Goal: Task Accomplishment & Management: Manage account settings

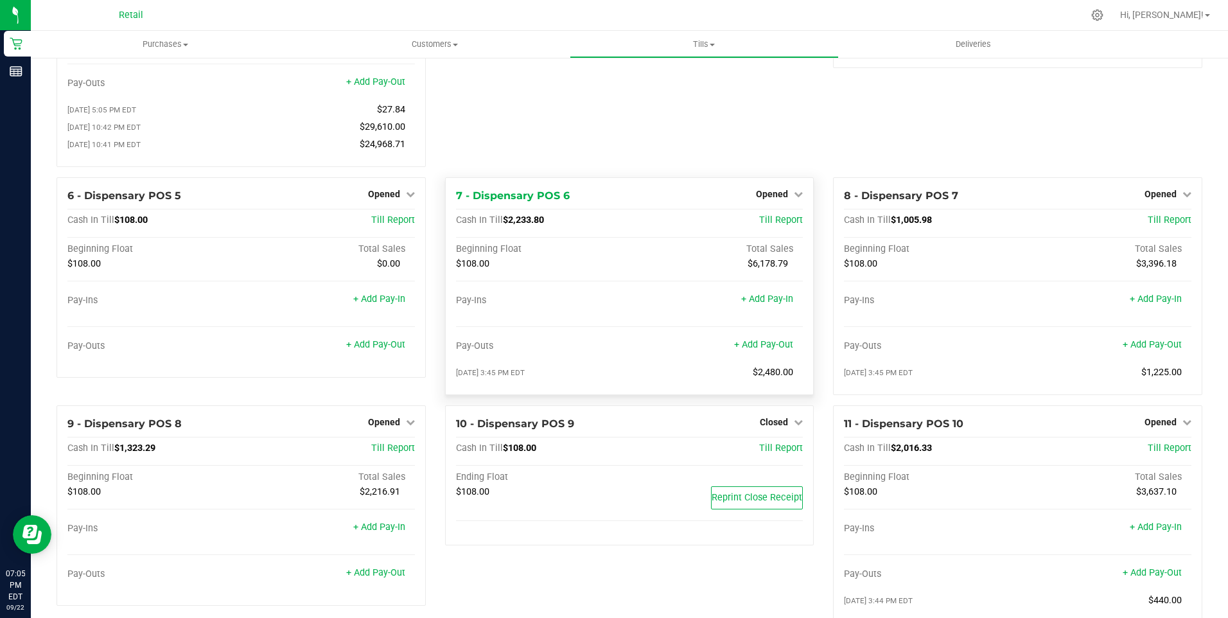
scroll to position [128, 0]
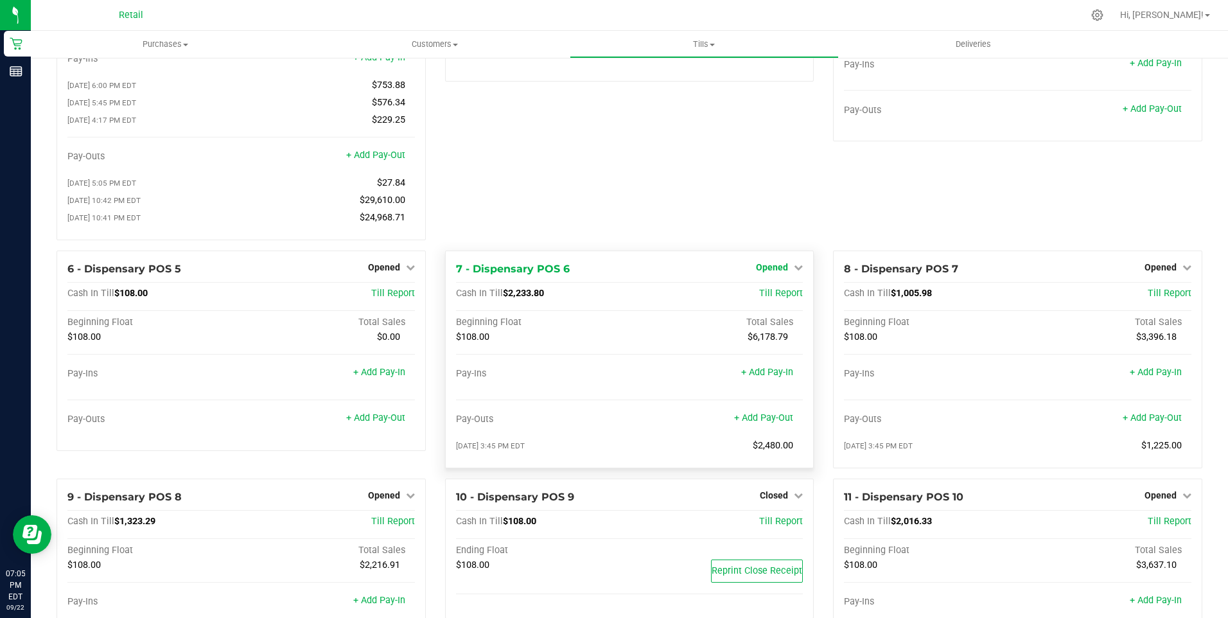
click at [774, 272] on span "Opened" at bounding box center [772, 267] width 32 height 10
click at [767, 299] on link "Close Till" at bounding box center [774, 293] width 35 height 10
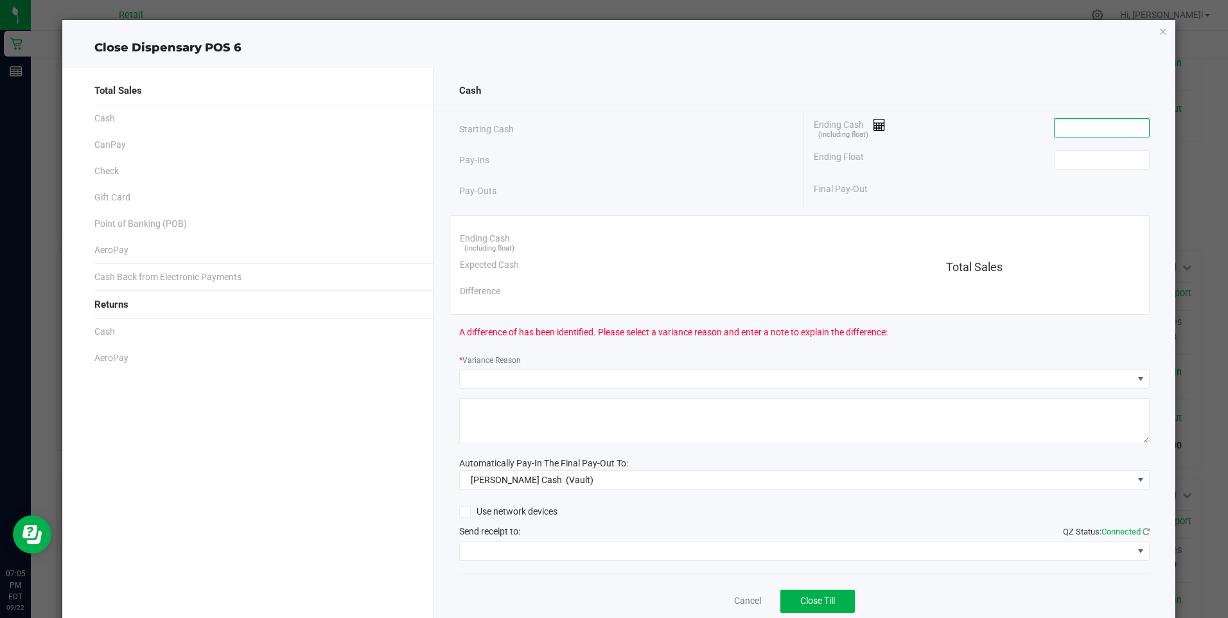
click at [1090, 126] on input at bounding box center [1102, 128] width 94 height 18
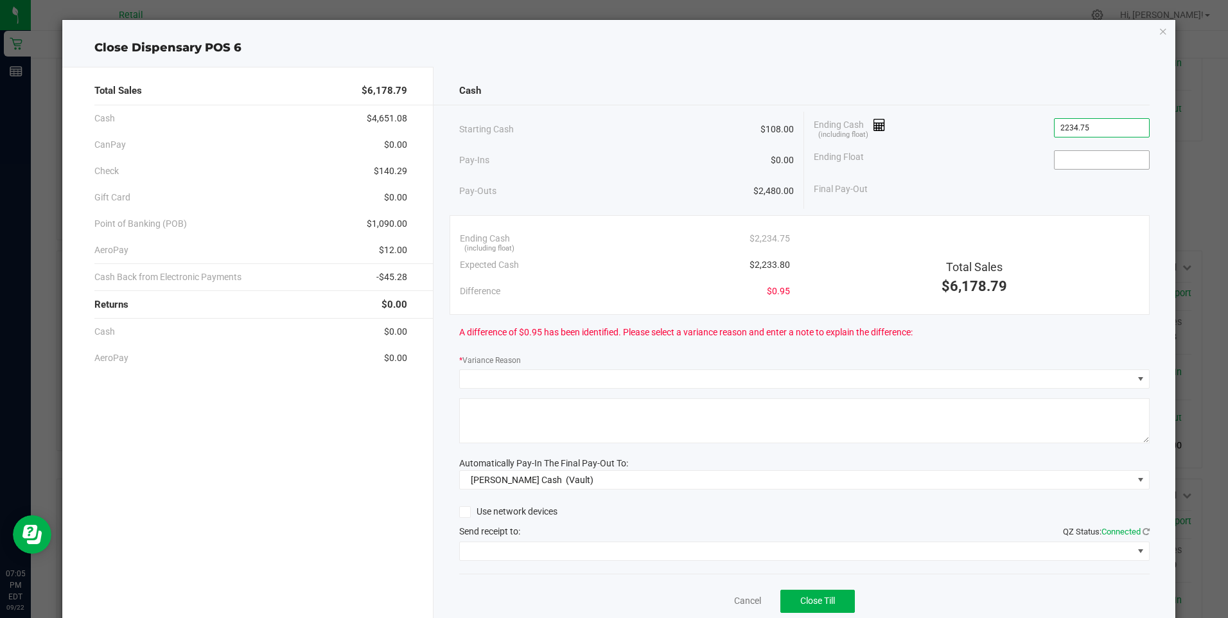
type input "$2,234.75"
click at [1087, 161] on input at bounding box center [1102, 160] width 94 height 18
type input "$108.00"
click at [1015, 195] on div "Final Pay-Out $2,126.75" at bounding box center [981, 189] width 335 height 26
click at [521, 380] on span at bounding box center [796, 379] width 673 height 18
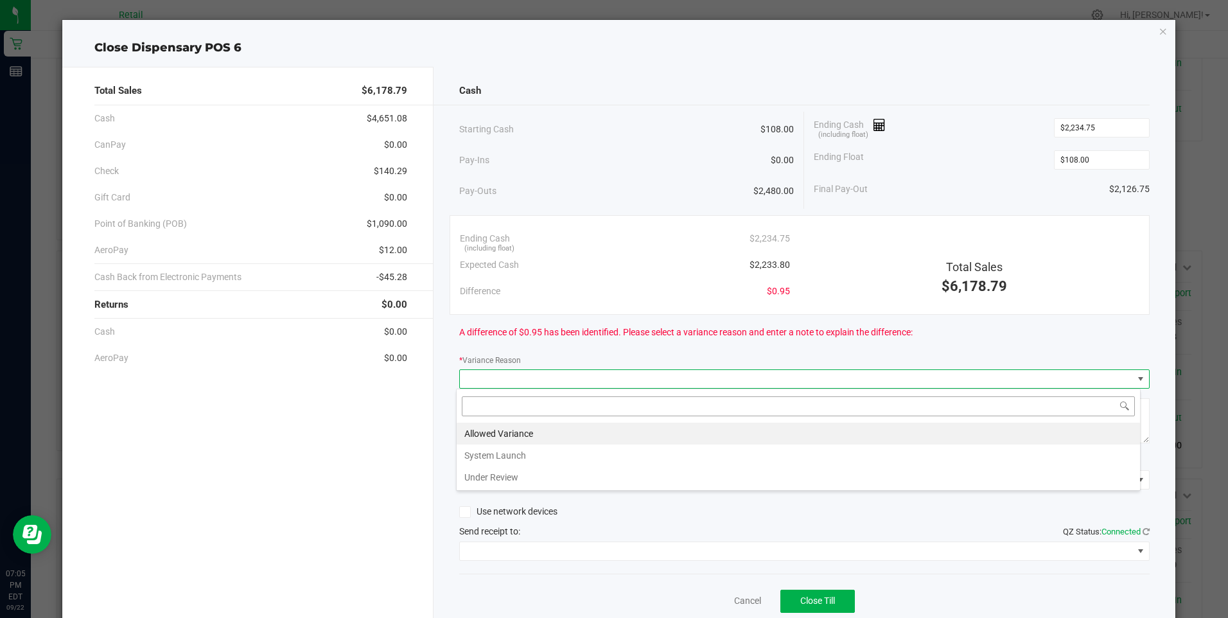
scroll to position [19, 685]
click at [503, 431] on li "Allowed Variance" at bounding box center [798, 434] width 683 height 22
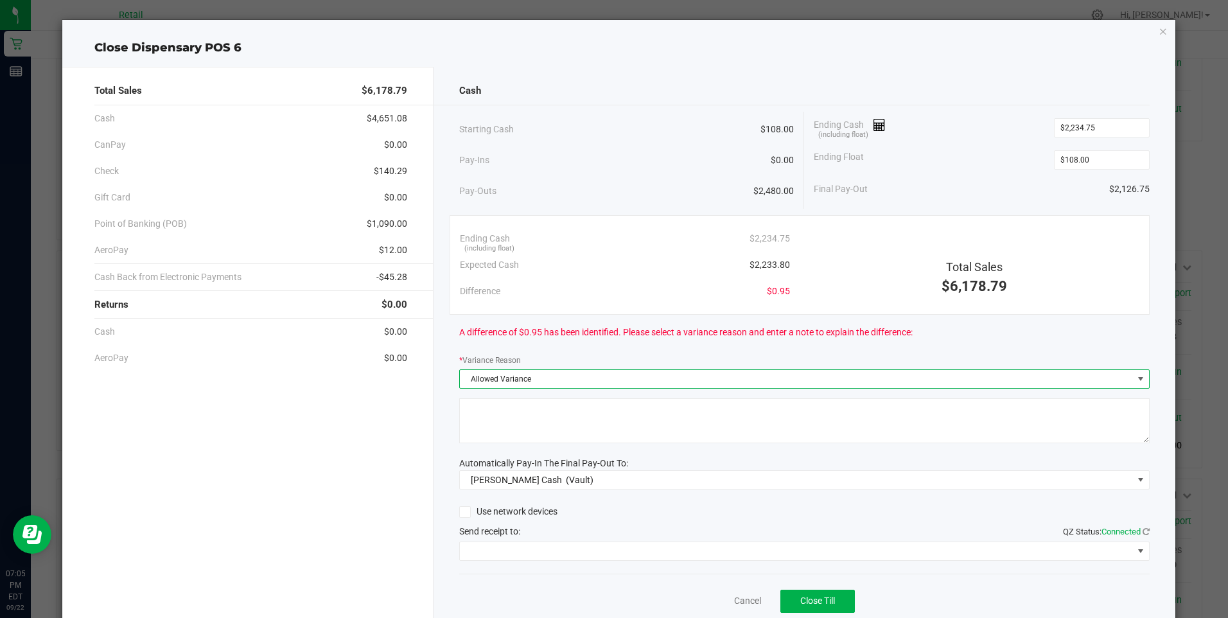
click at [505, 429] on textarea at bounding box center [804, 420] width 690 height 45
type textarea "/"
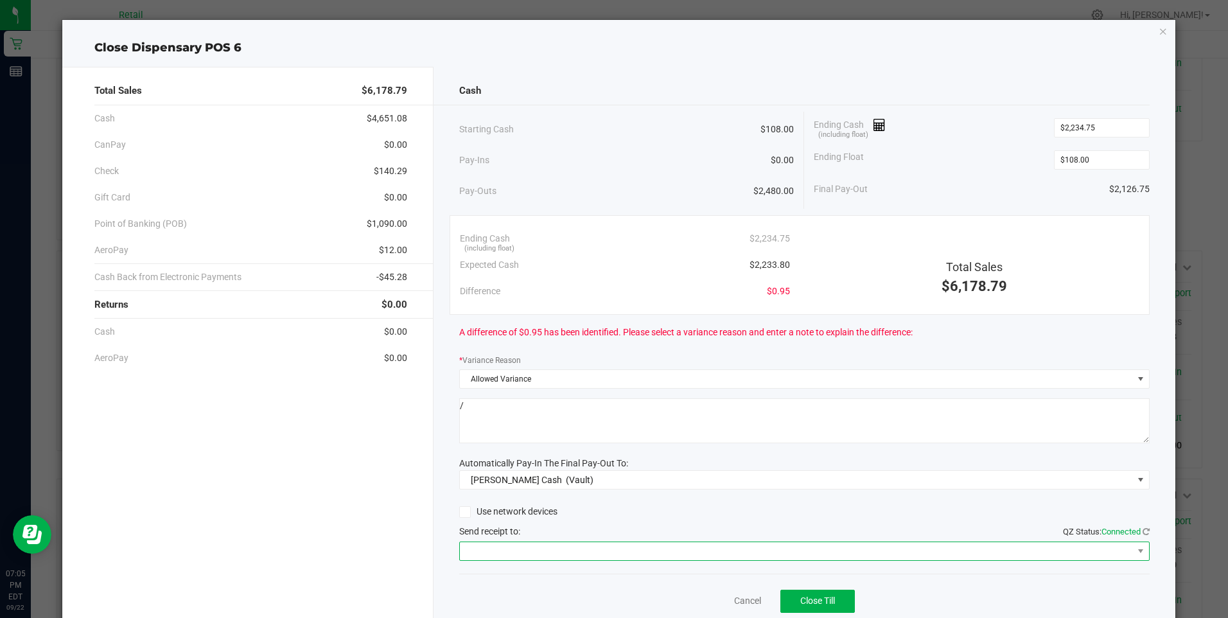
click at [521, 556] on span at bounding box center [796, 551] width 673 height 18
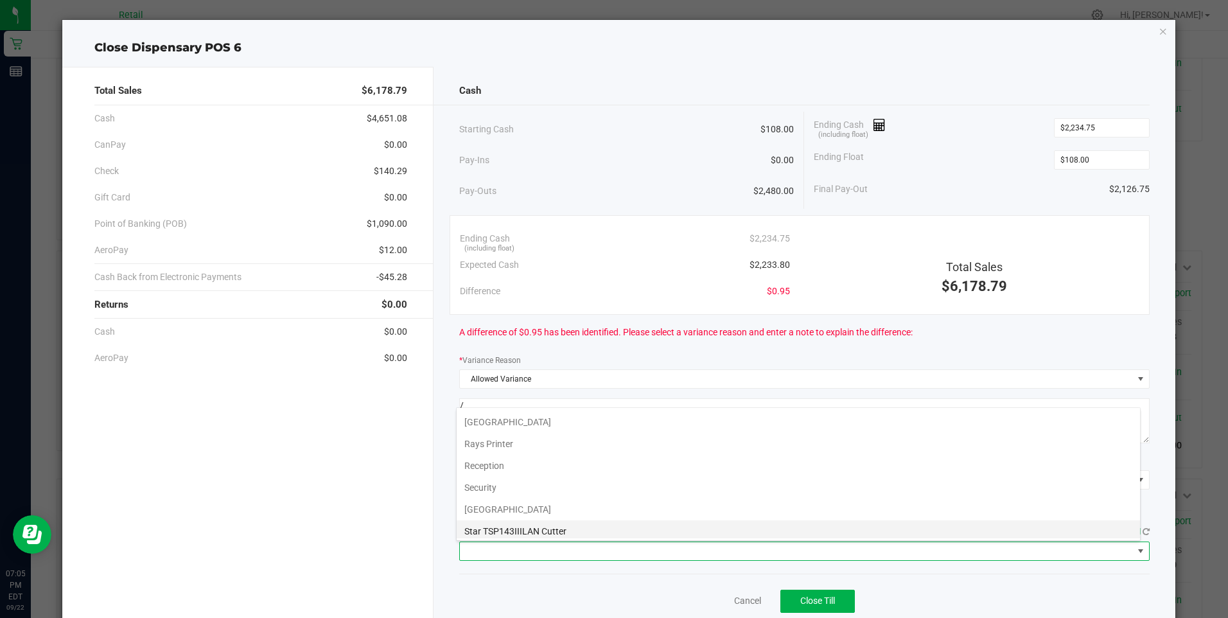
scroll to position [199, 0]
click at [609, 527] on Cutter "Star TSP143IIILAN Cutter" at bounding box center [798, 527] width 683 height 22
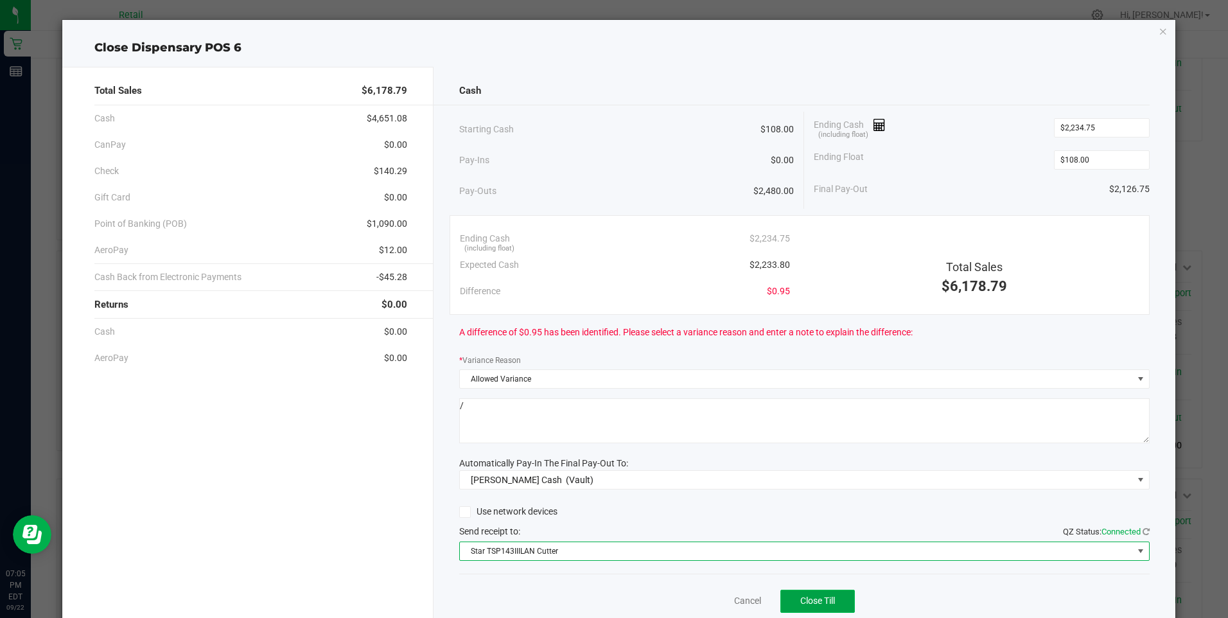
click at [800, 600] on span "Close Till" at bounding box center [817, 600] width 35 height 10
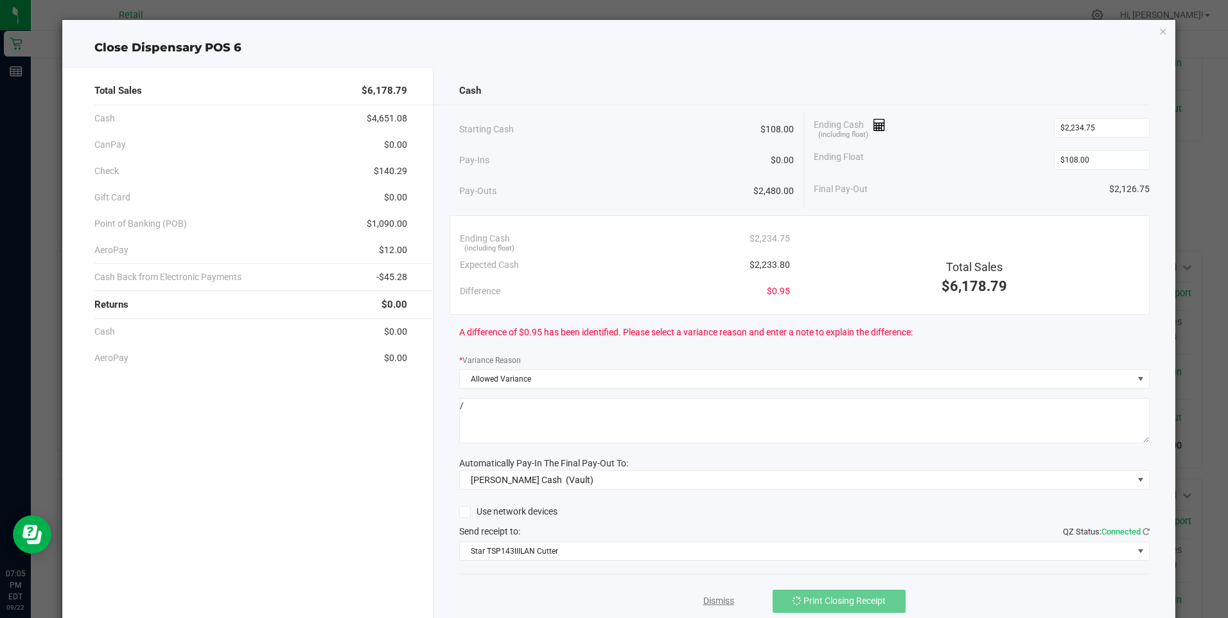
click at [714, 600] on link "Dismiss" at bounding box center [718, 600] width 31 height 13
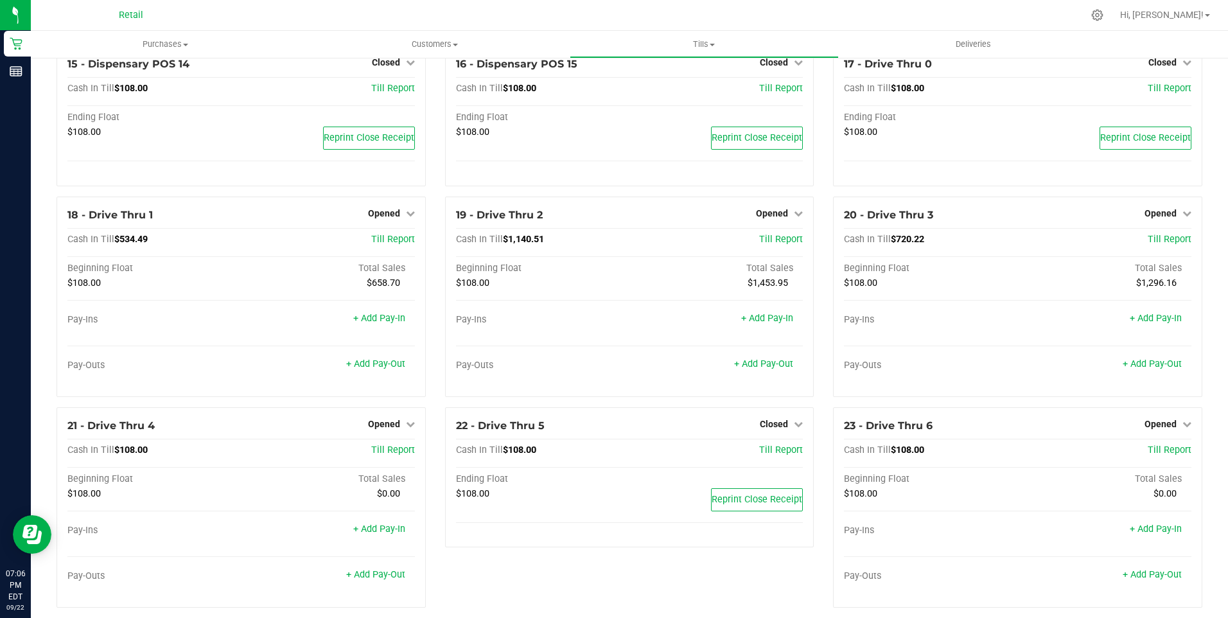
scroll to position [963, 0]
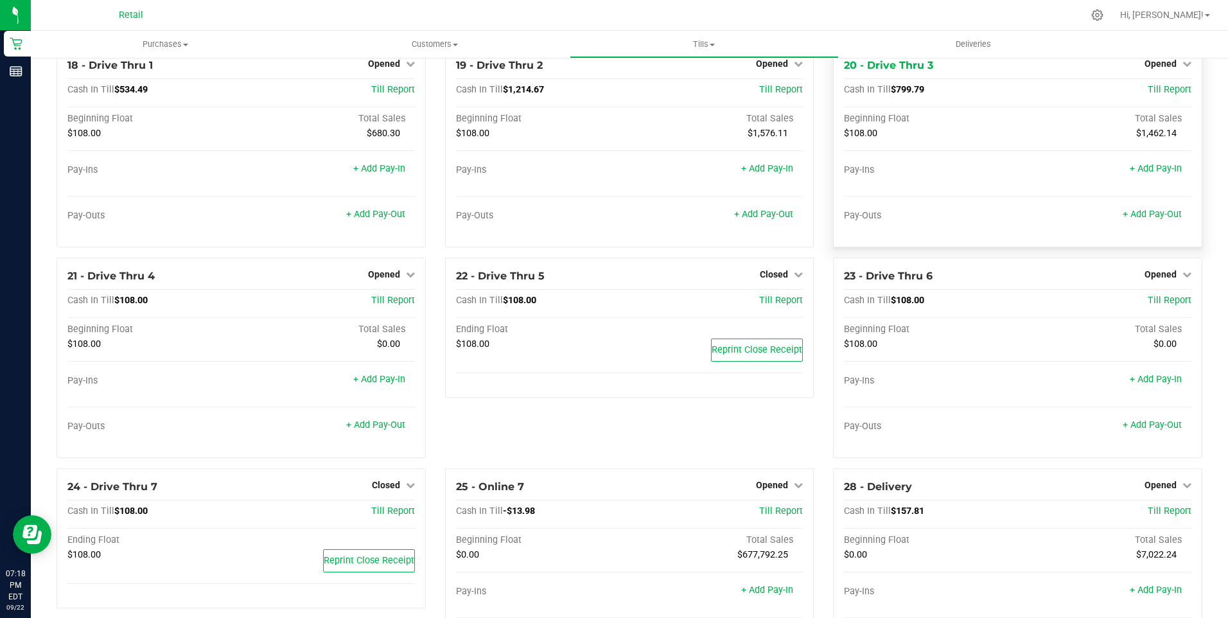
scroll to position [1092, 0]
click at [390, 277] on span "Opened" at bounding box center [384, 272] width 32 height 10
click at [397, 303] on link "Close Till" at bounding box center [385, 298] width 35 height 10
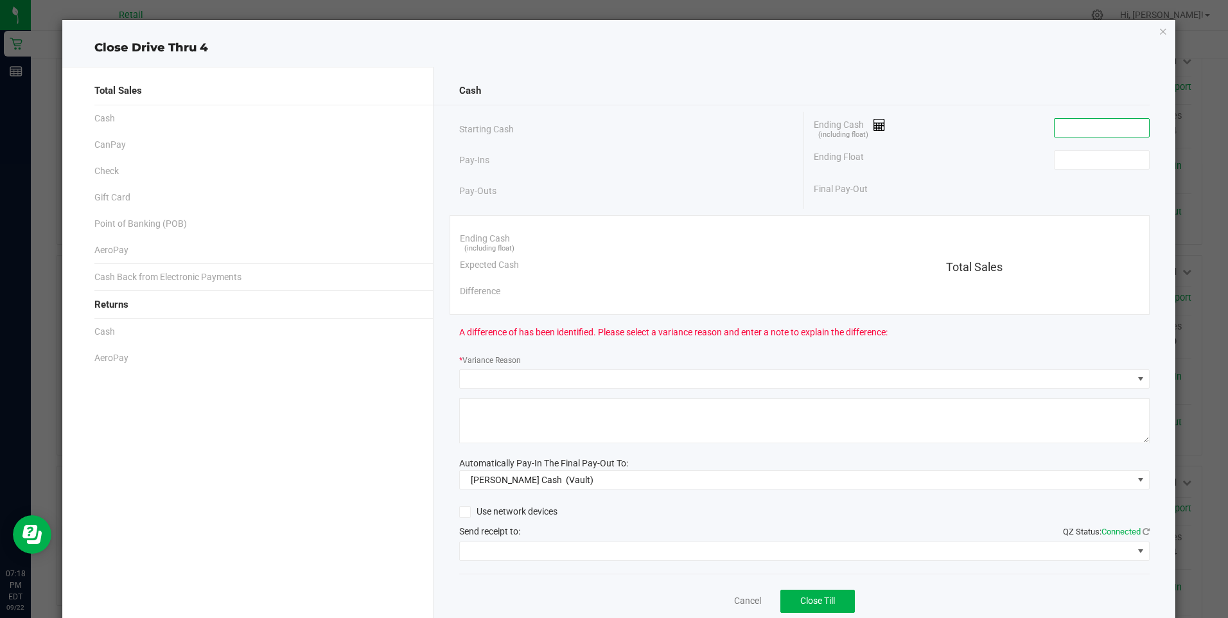
click at [1072, 132] on input at bounding box center [1102, 128] width 94 height 18
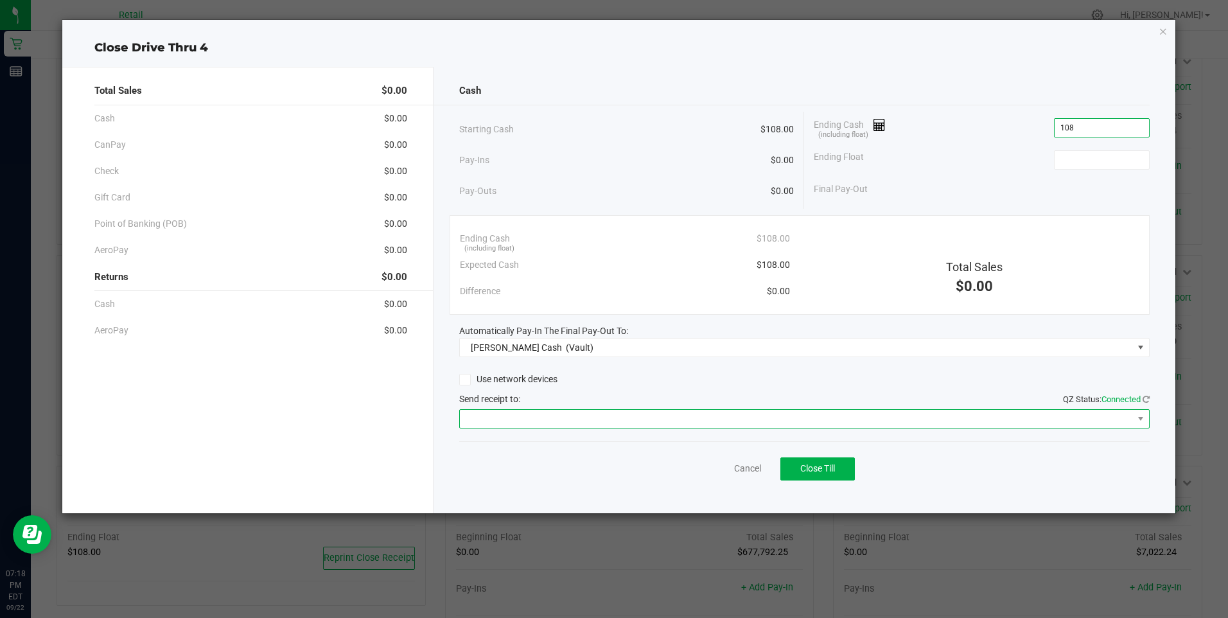
type input "$108.00"
click at [559, 419] on span at bounding box center [796, 419] width 673 height 18
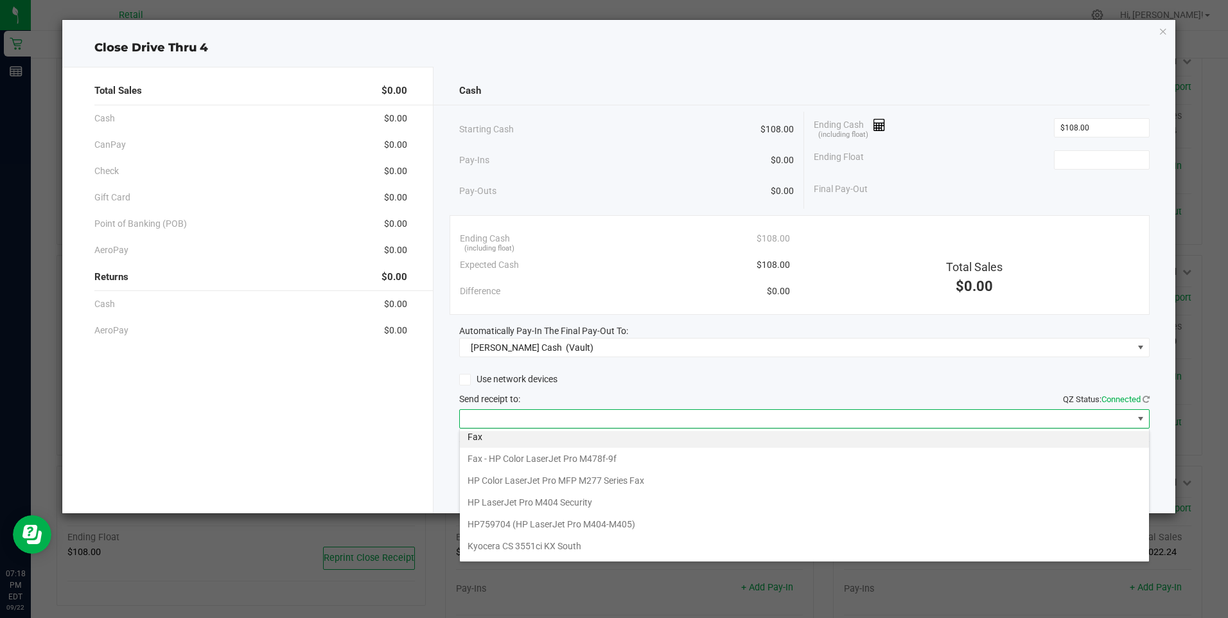
scroll to position [0, 0]
click at [599, 396] on div "Send receipt to: QZ Status: Connected" at bounding box center [804, 398] width 690 height 13
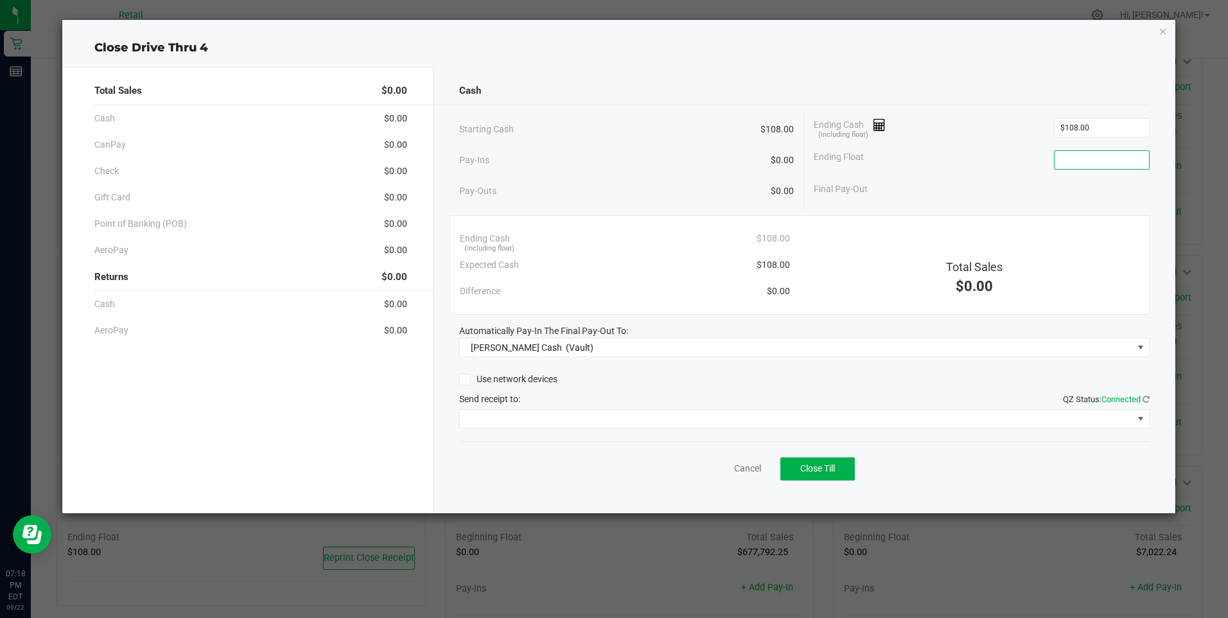
click at [1076, 159] on input at bounding box center [1102, 160] width 94 height 18
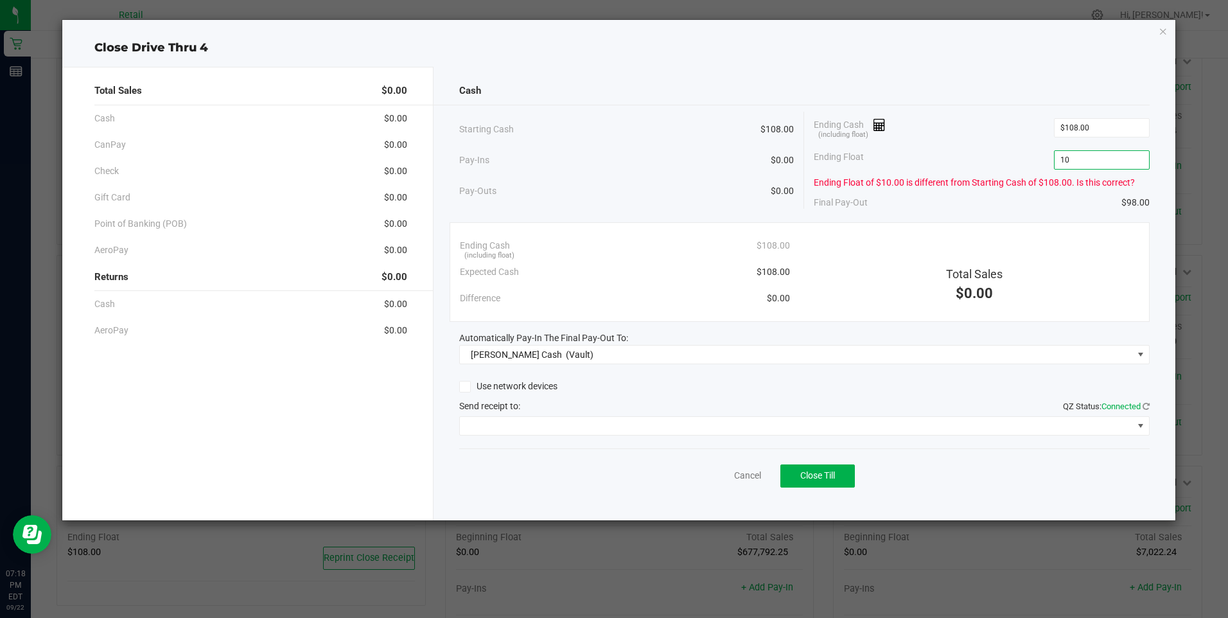
type input "1"
click at [1012, 157] on div "Ending Float" at bounding box center [981, 160] width 335 height 32
click at [1060, 197] on div "Final Pay-Out $108.00" at bounding box center [981, 202] width 335 height 26
click at [1091, 161] on input at bounding box center [1102, 160] width 94 height 18
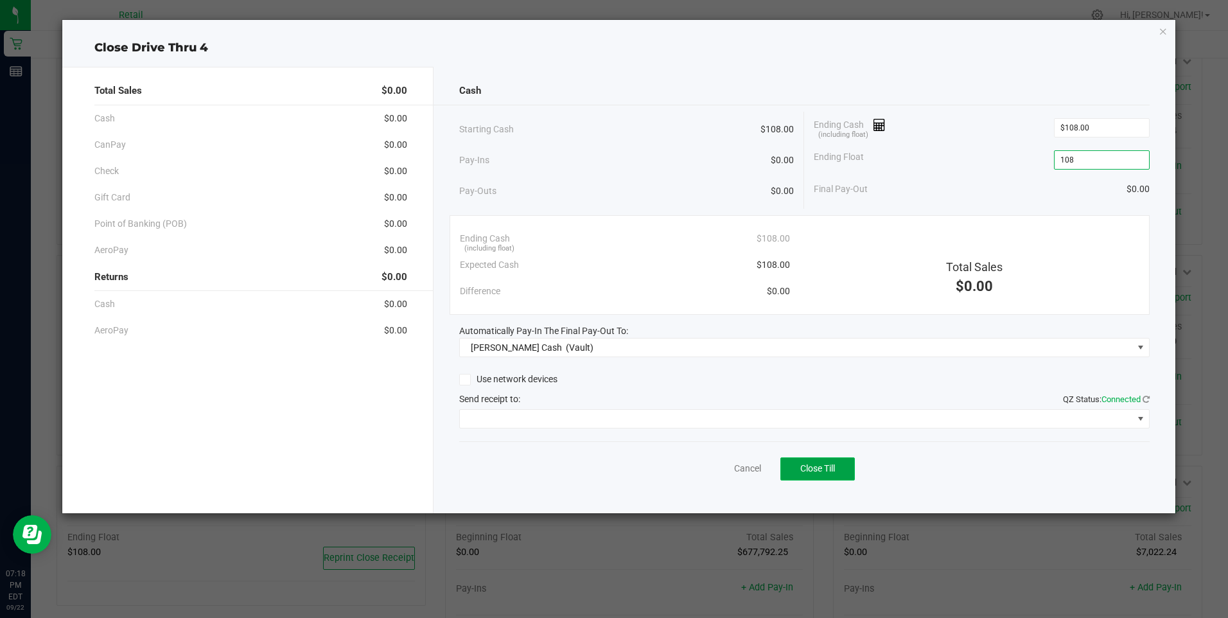
type input "$108.00"
click at [816, 469] on span "Close Till" at bounding box center [817, 468] width 35 height 10
click at [721, 468] on link "Dismiss" at bounding box center [719, 468] width 31 height 13
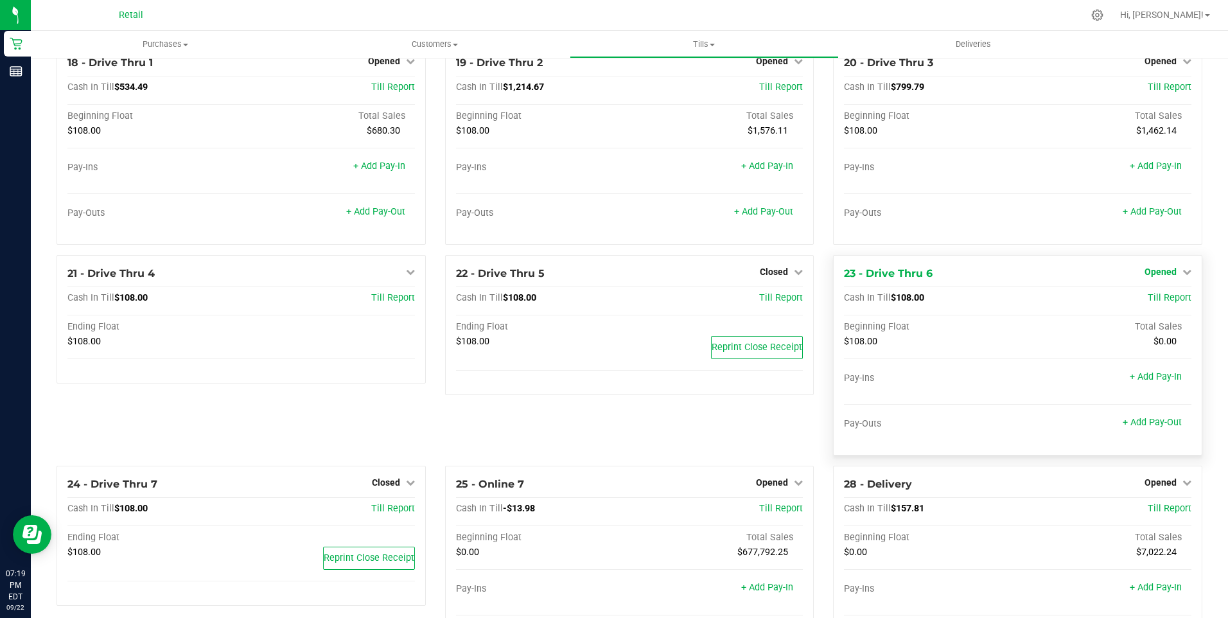
click at [1160, 277] on span "Opened" at bounding box center [1160, 272] width 32 height 10
click at [1161, 303] on link "Close Till" at bounding box center [1161, 298] width 35 height 10
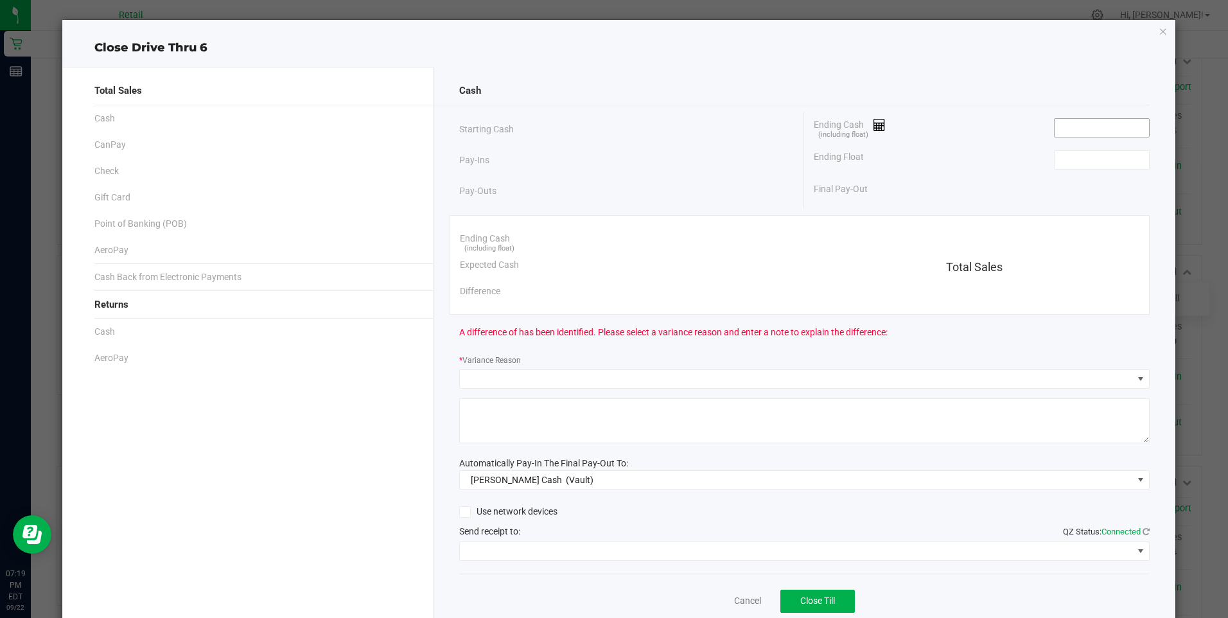
click at [1065, 136] on input at bounding box center [1102, 128] width 94 height 18
type input "$108.00"
click at [1078, 159] on input at bounding box center [1102, 160] width 94 height 18
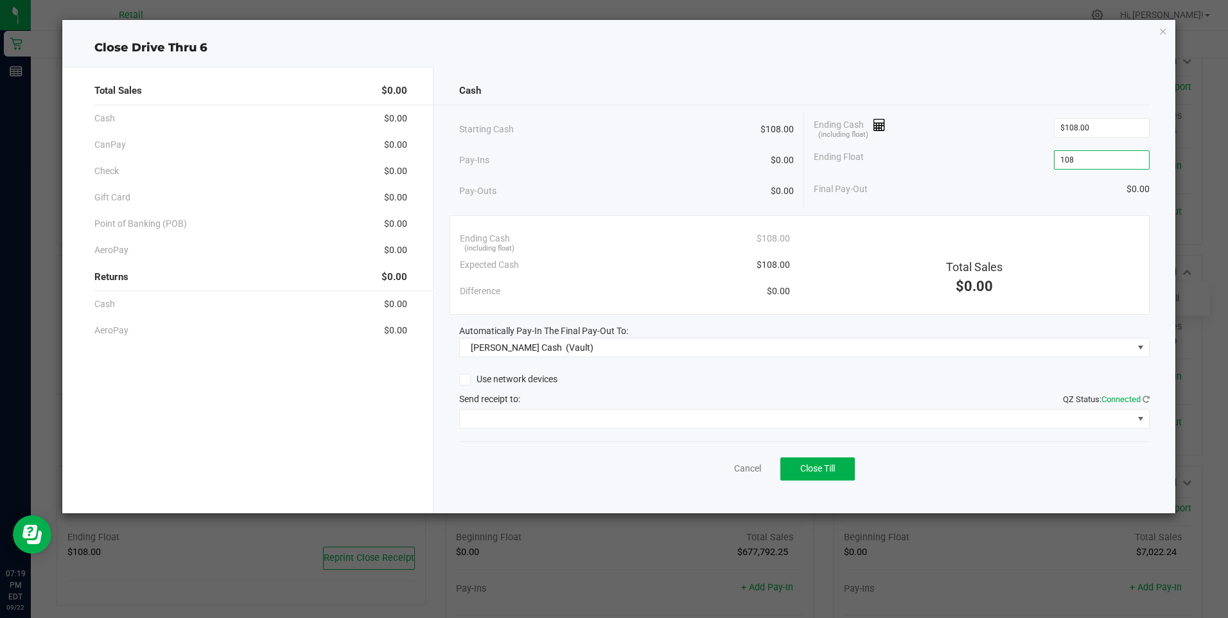
type input "$108.00"
click at [907, 197] on div "Final Pay-Out $0.00" at bounding box center [981, 189] width 335 height 26
click at [825, 468] on span "Close Till" at bounding box center [817, 468] width 35 height 10
click at [707, 471] on link "Dismiss" at bounding box center [719, 468] width 31 height 13
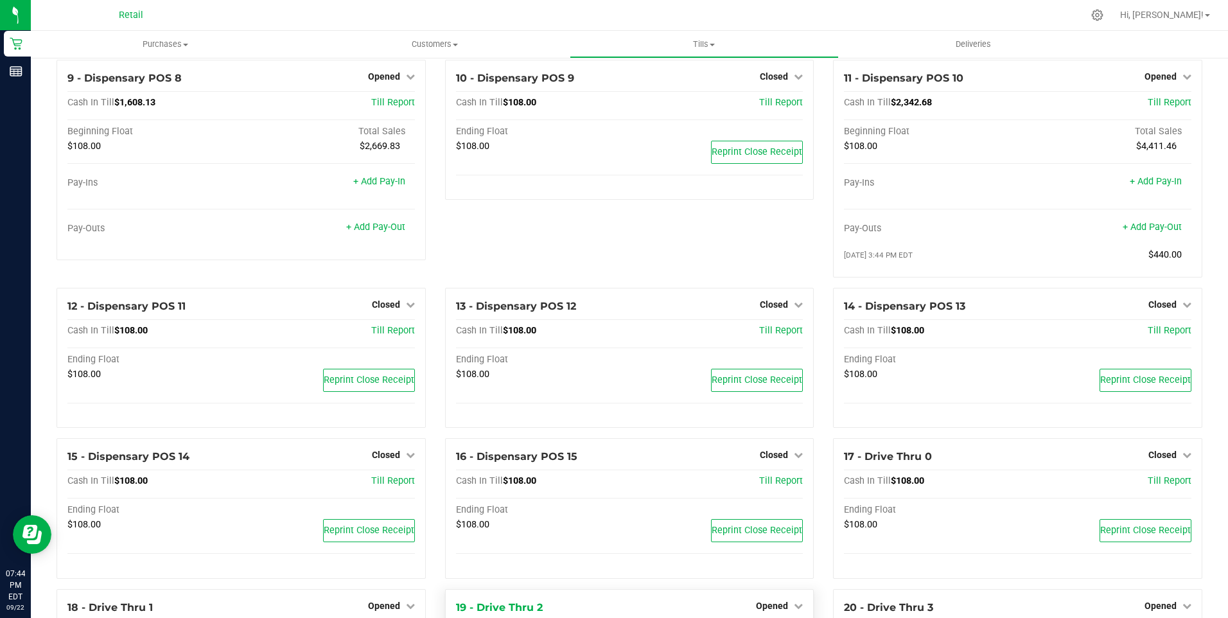
scroll to position [899, 0]
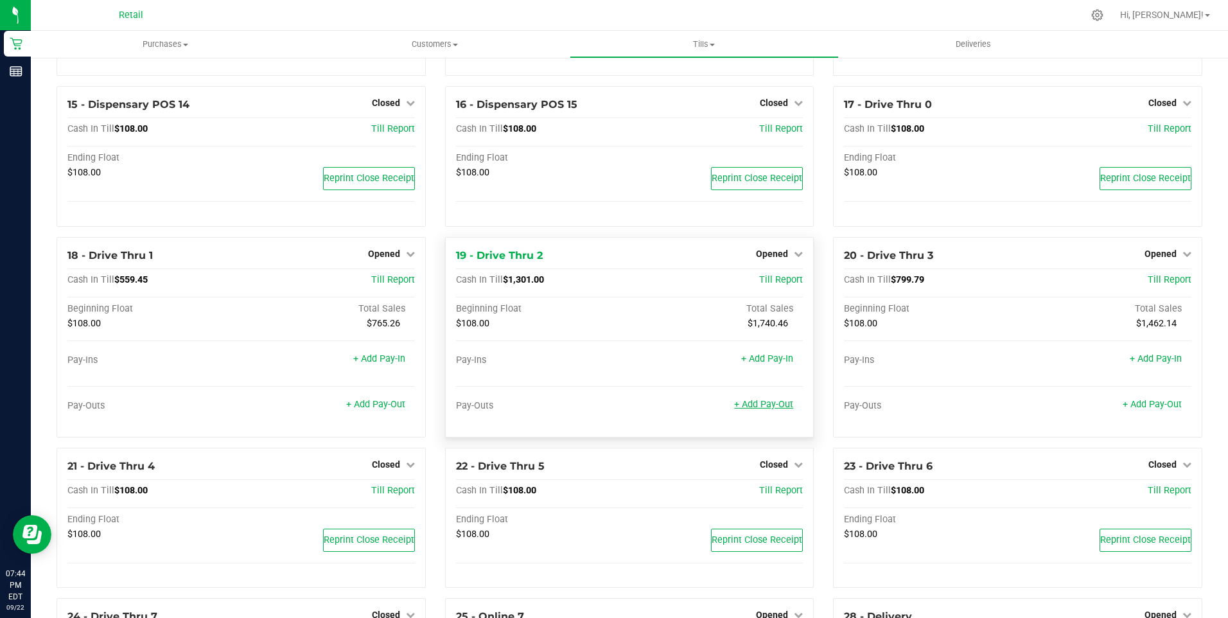
click at [764, 410] on link "+ Add Pay-Out" at bounding box center [763, 404] width 59 height 11
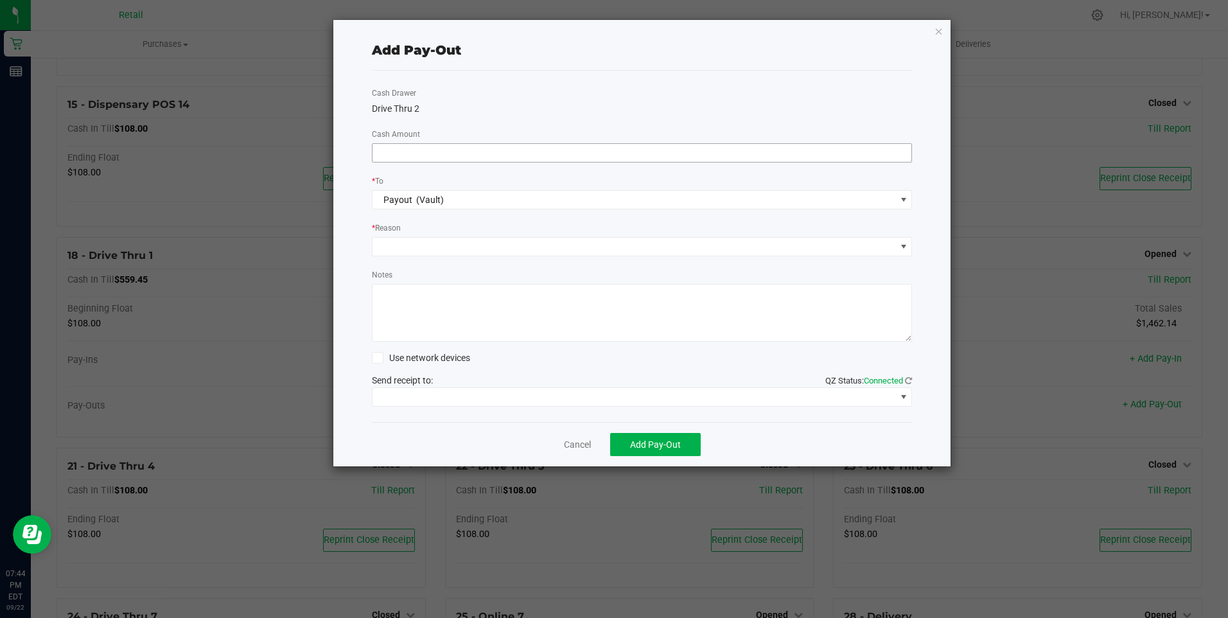
click at [393, 152] on input at bounding box center [641, 153] width 539 height 18
type input "$960.00"
click at [412, 251] on span at bounding box center [633, 247] width 523 height 18
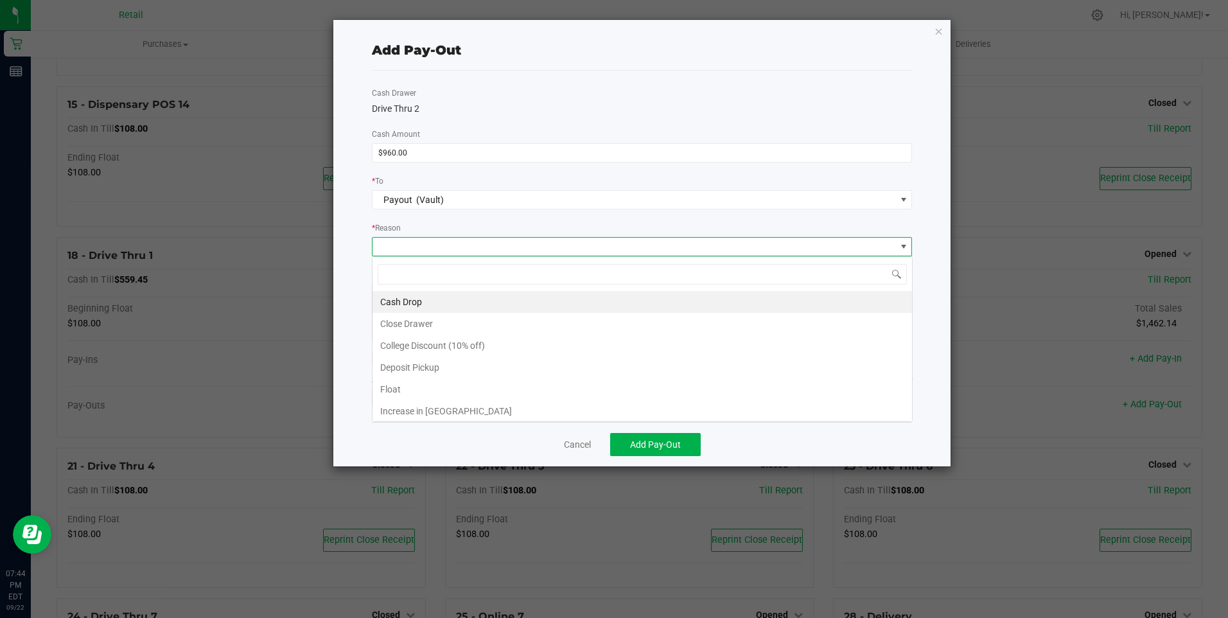
scroll to position [19, 540]
click at [408, 304] on li "Cash Drop" at bounding box center [641, 302] width 539 height 22
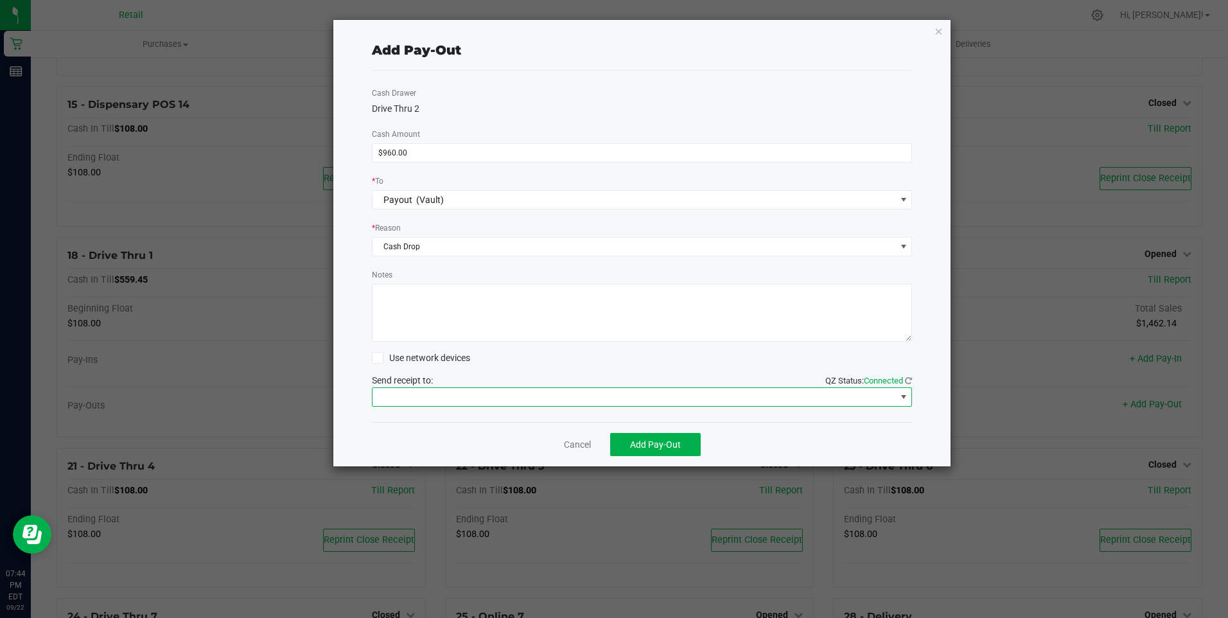
click at [451, 396] on span at bounding box center [633, 397] width 523 height 18
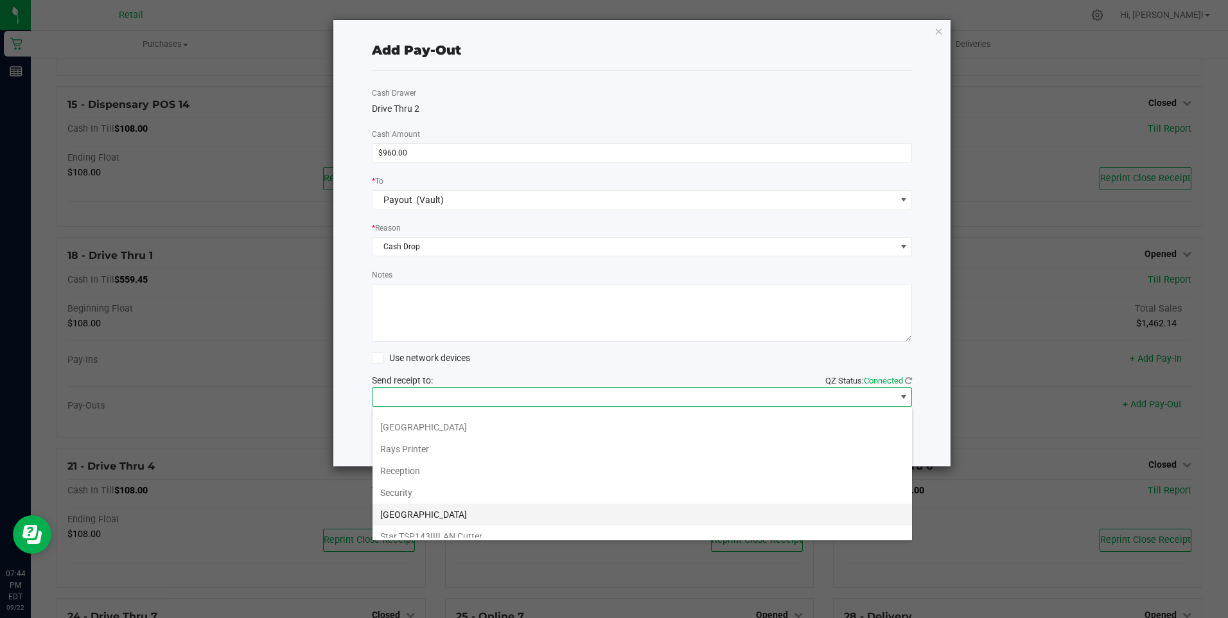
scroll to position [199, 0]
click at [466, 523] on Cutter "Star TSP143IIILAN Cutter" at bounding box center [641, 527] width 539 height 22
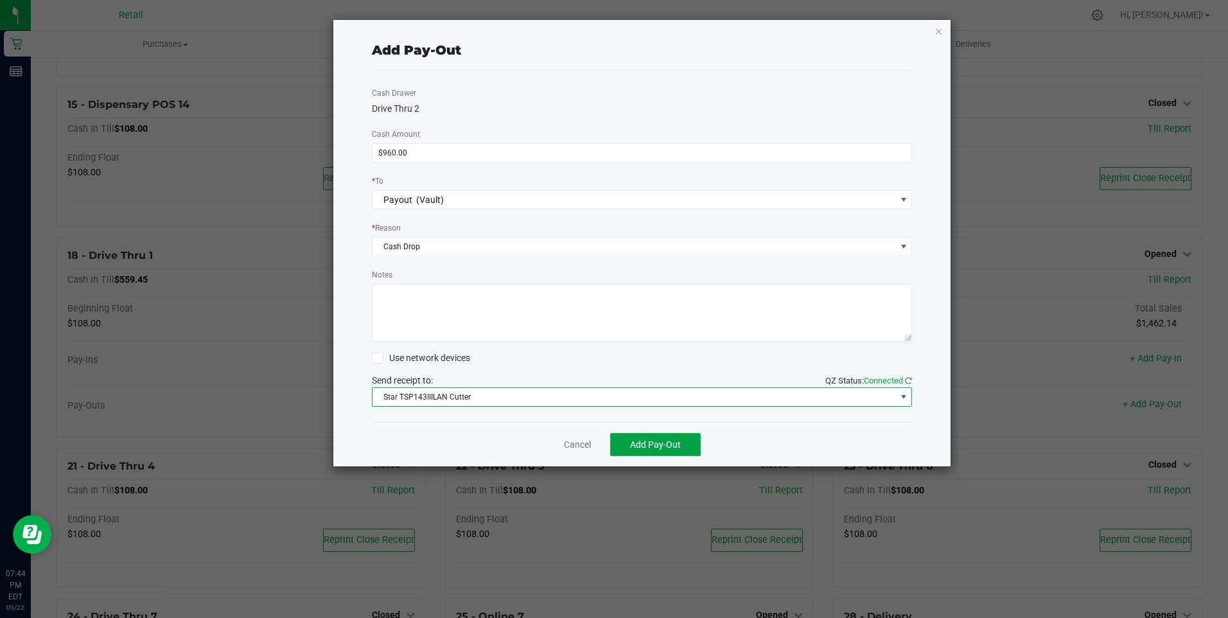
click at [655, 444] on span "Add Pay-Out" at bounding box center [655, 444] width 51 height 10
click at [575, 443] on link "Dismiss" at bounding box center [572, 444] width 31 height 13
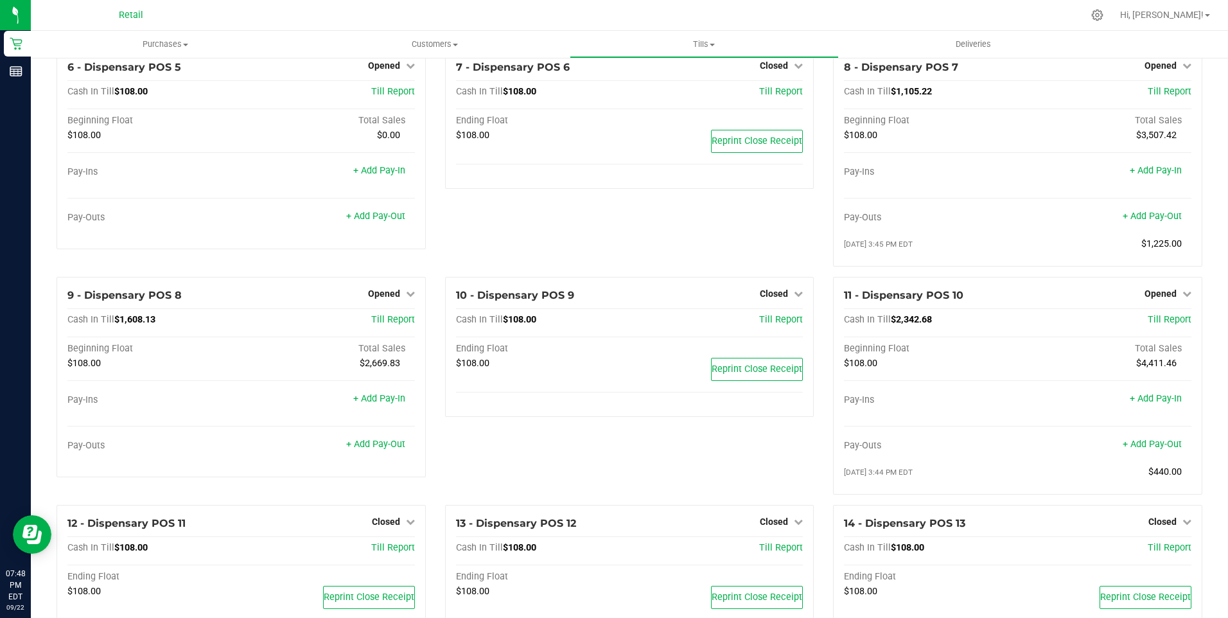
scroll to position [321, 0]
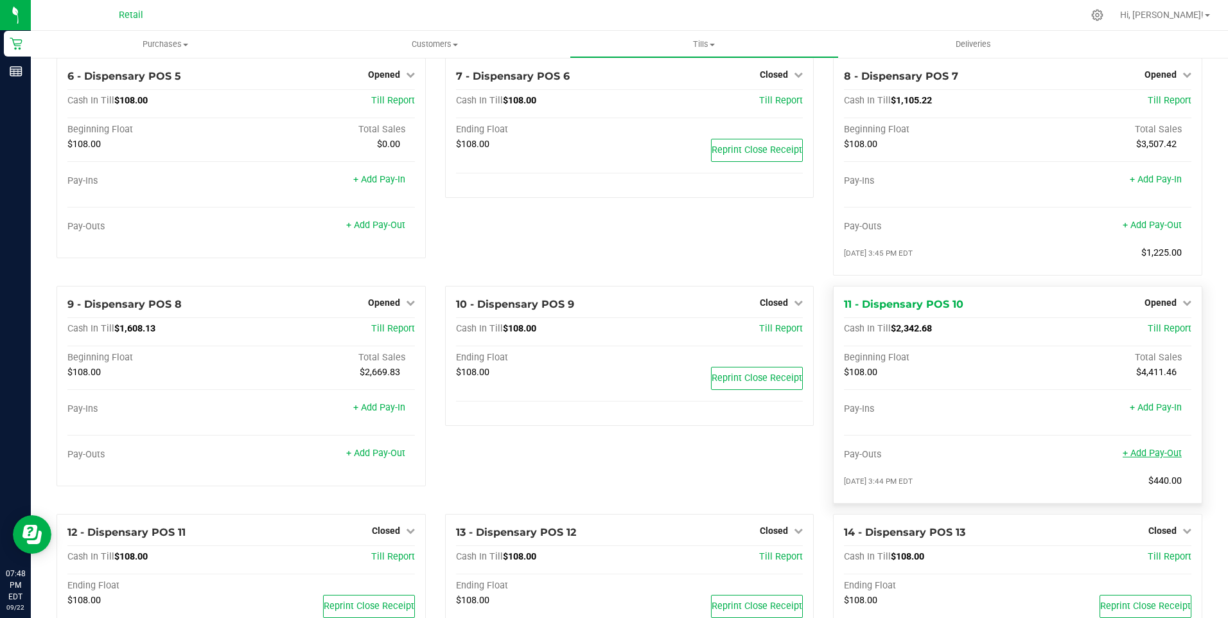
click at [1143, 459] on link "+ Add Pay-Out" at bounding box center [1152, 453] width 59 height 11
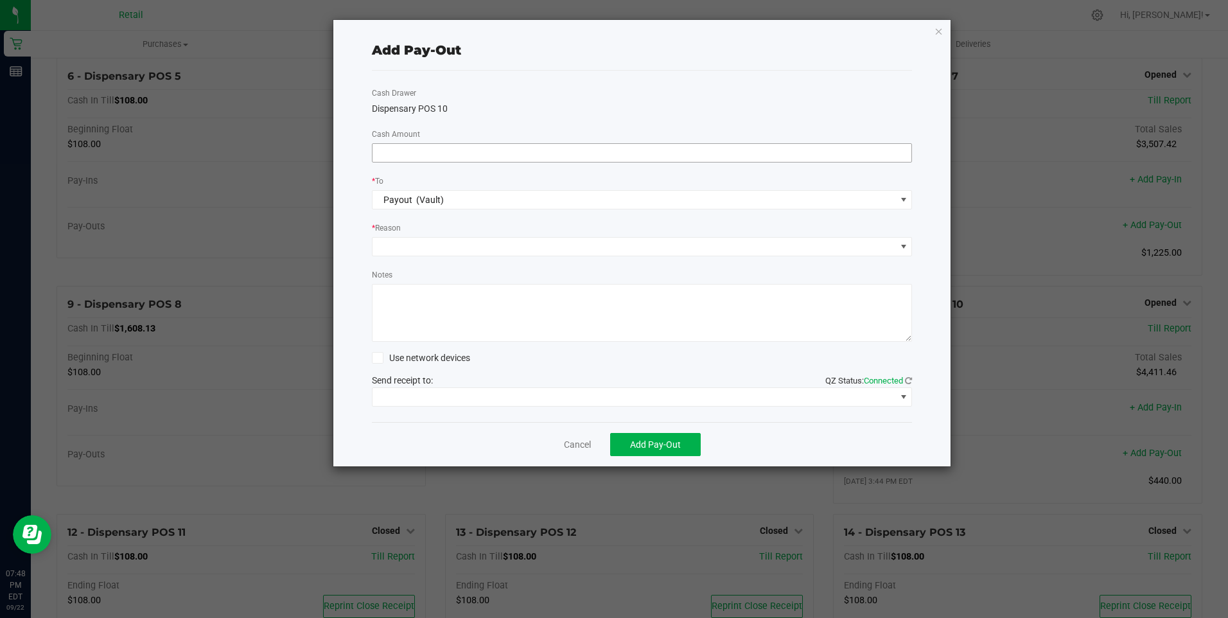
click at [407, 158] on input at bounding box center [641, 153] width 539 height 18
type input "$1,950.00"
click at [417, 247] on span at bounding box center [633, 247] width 523 height 18
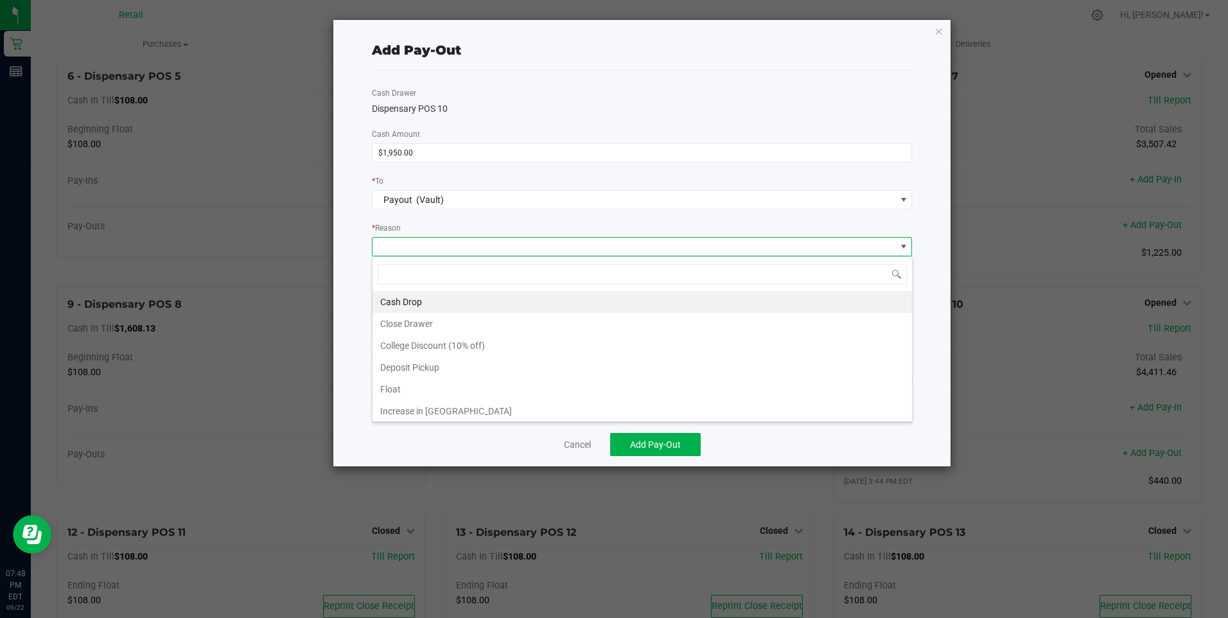
scroll to position [19, 540]
click at [399, 305] on li "Cash Drop" at bounding box center [641, 302] width 539 height 22
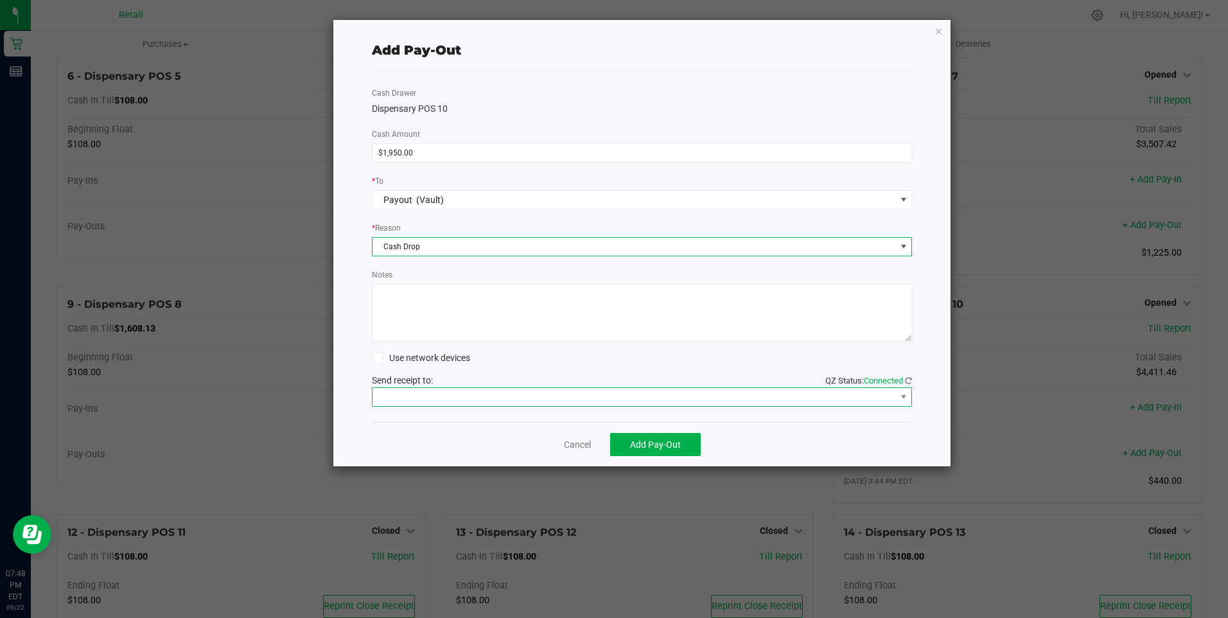
click at [424, 396] on span at bounding box center [633, 397] width 523 height 18
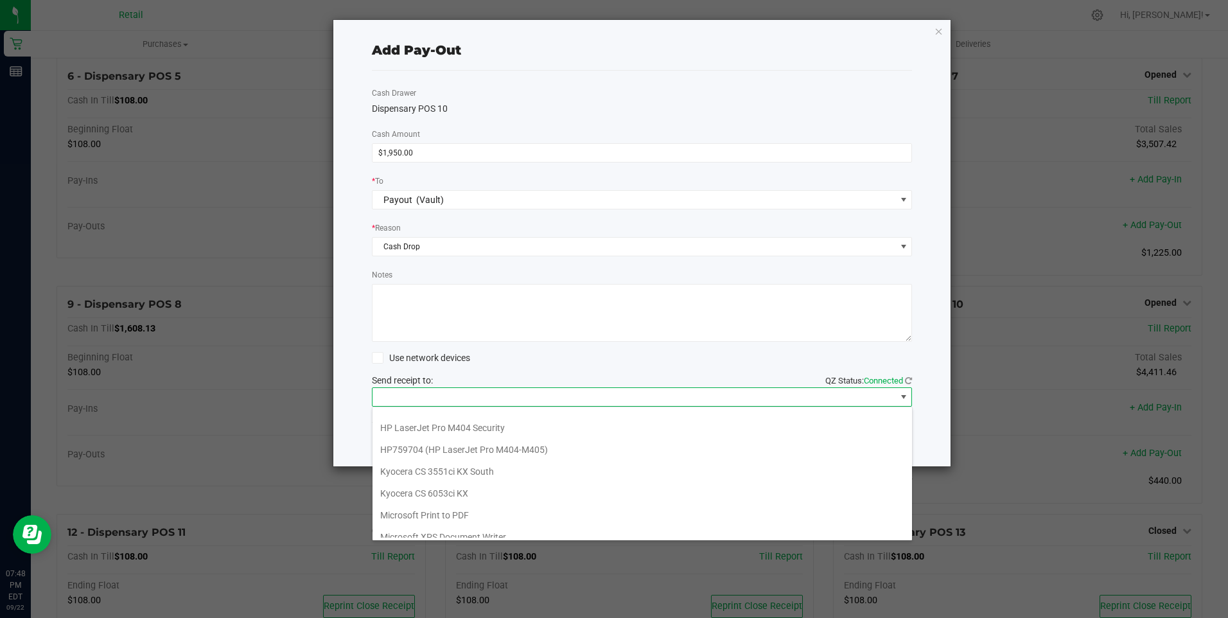
scroll to position [199, 0]
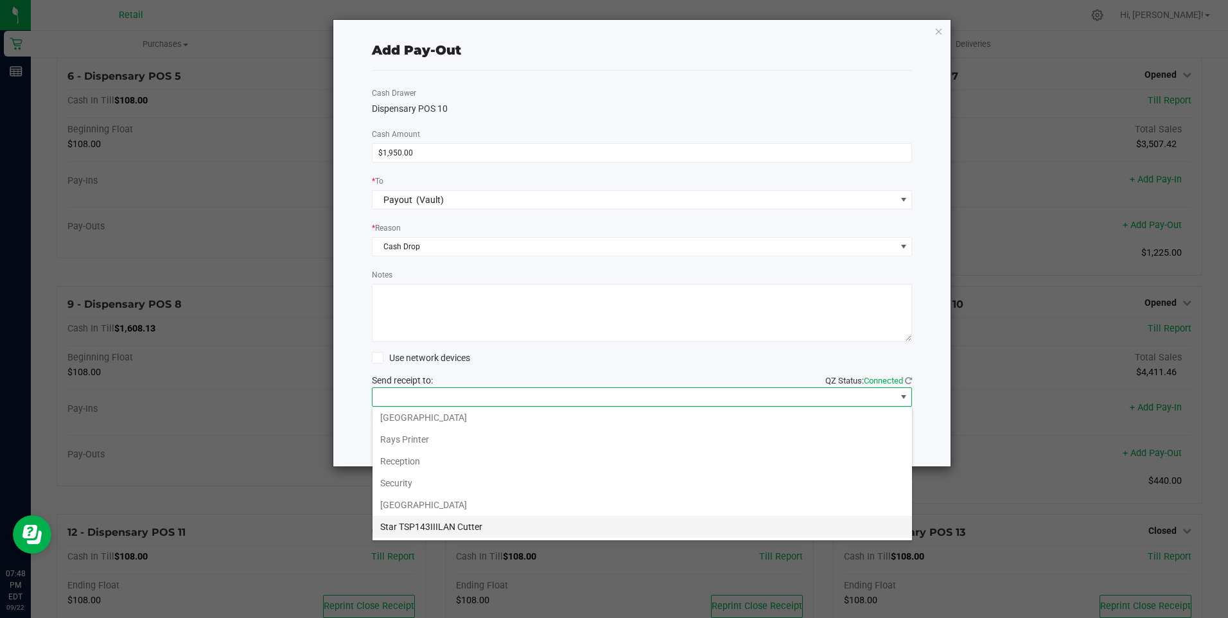
click at [466, 529] on Cutter "Star TSP143IIILAN Cutter" at bounding box center [641, 527] width 539 height 22
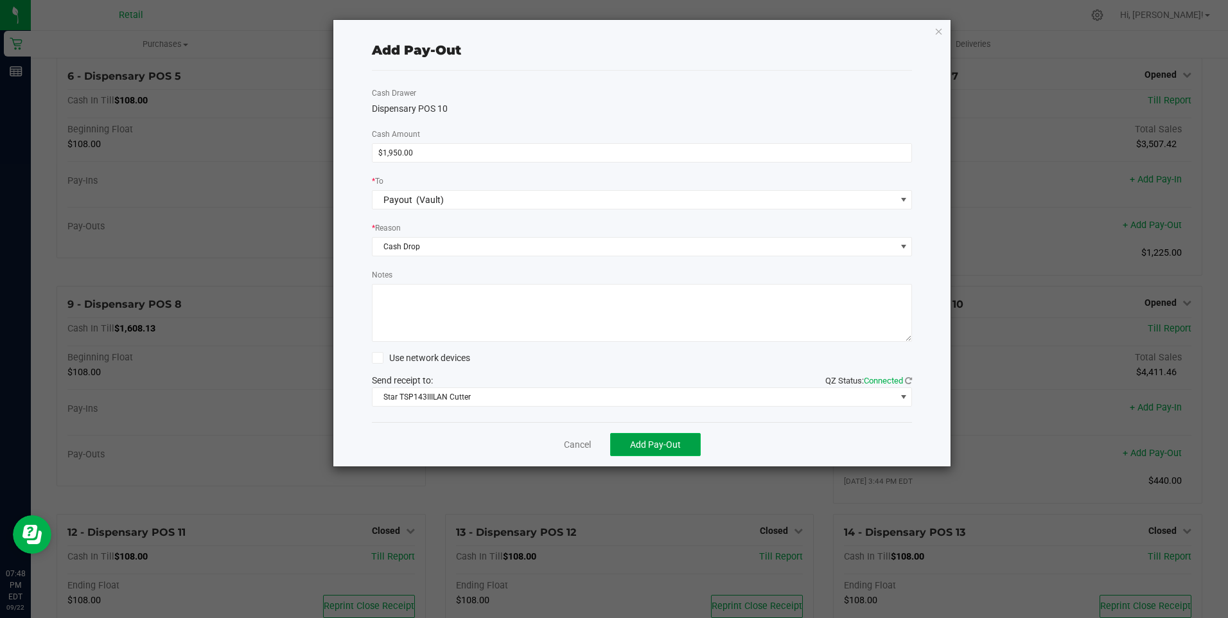
click at [640, 447] on span "Add Pay-Out" at bounding box center [655, 444] width 51 height 10
click at [575, 444] on link "Dismiss" at bounding box center [572, 444] width 31 height 13
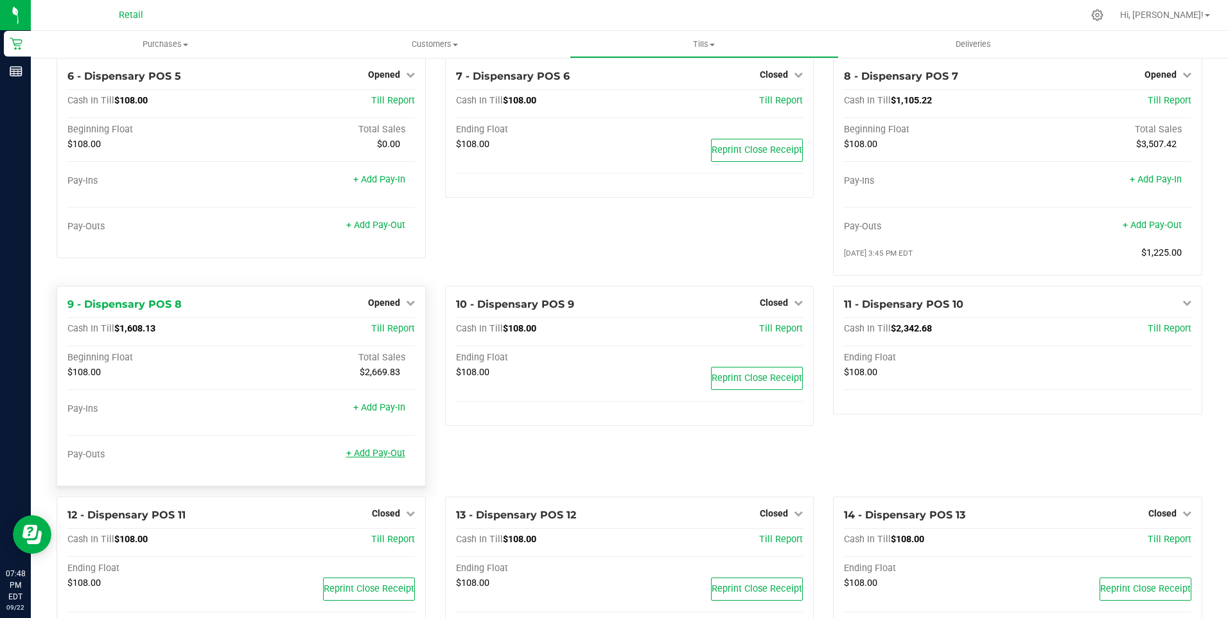
click at [375, 459] on link "+ Add Pay-Out" at bounding box center [375, 453] width 59 height 11
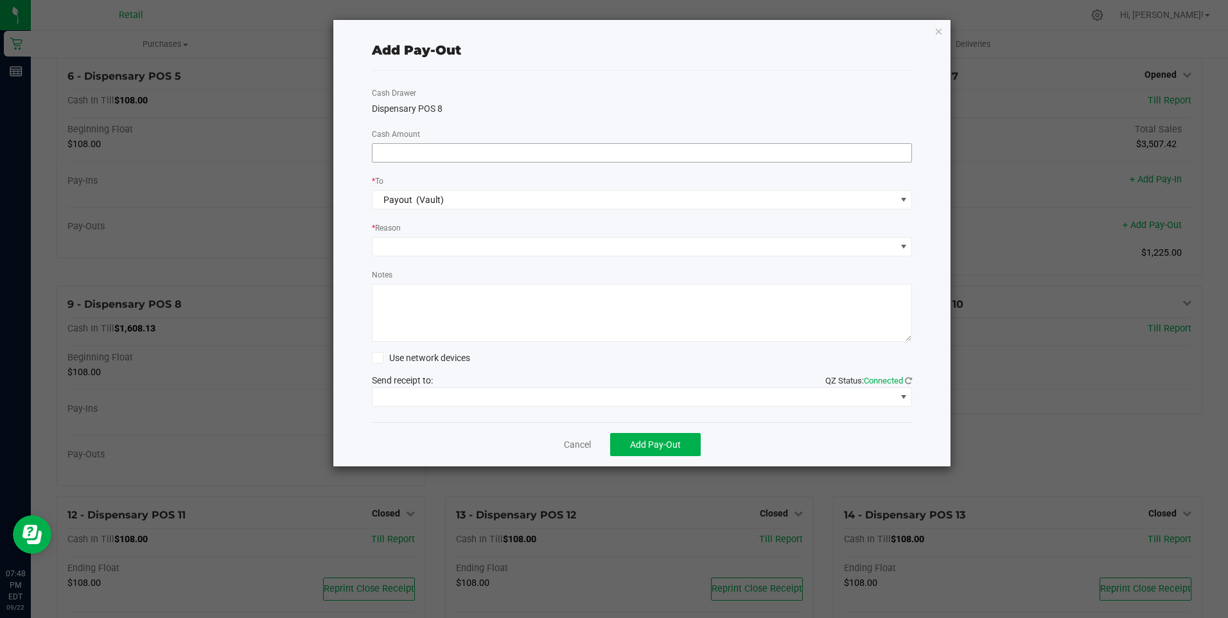
click at [386, 160] on input at bounding box center [641, 153] width 539 height 18
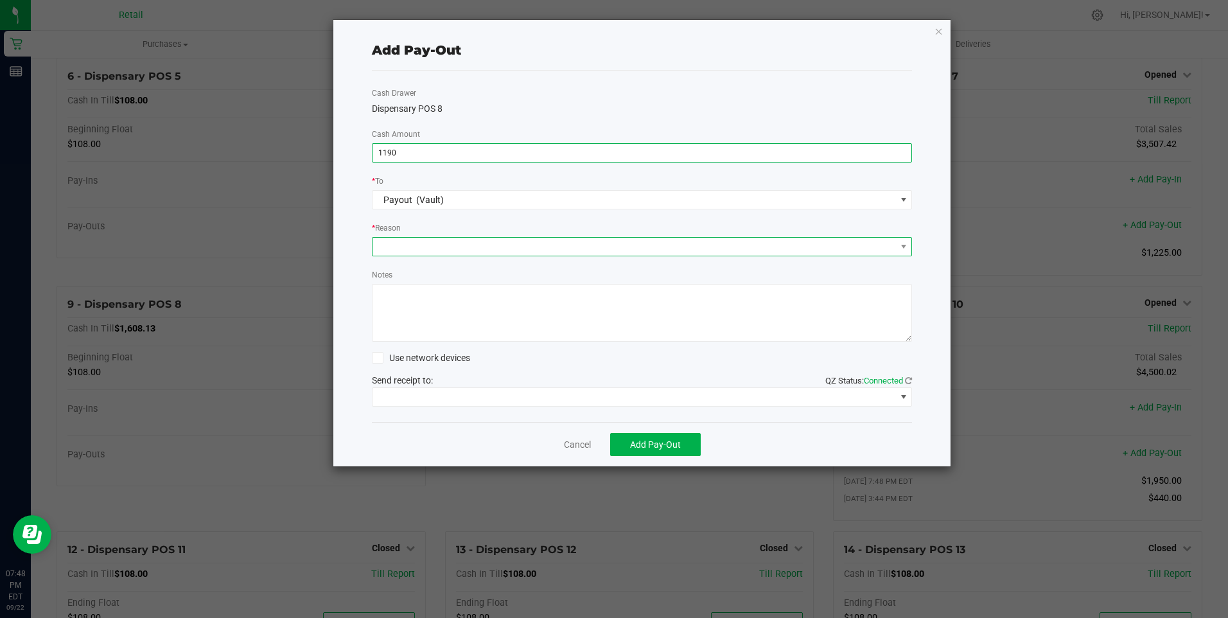
type input "$1,190.00"
click at [416, 246] on span at bounding box center [633, 247] width 523 height 18
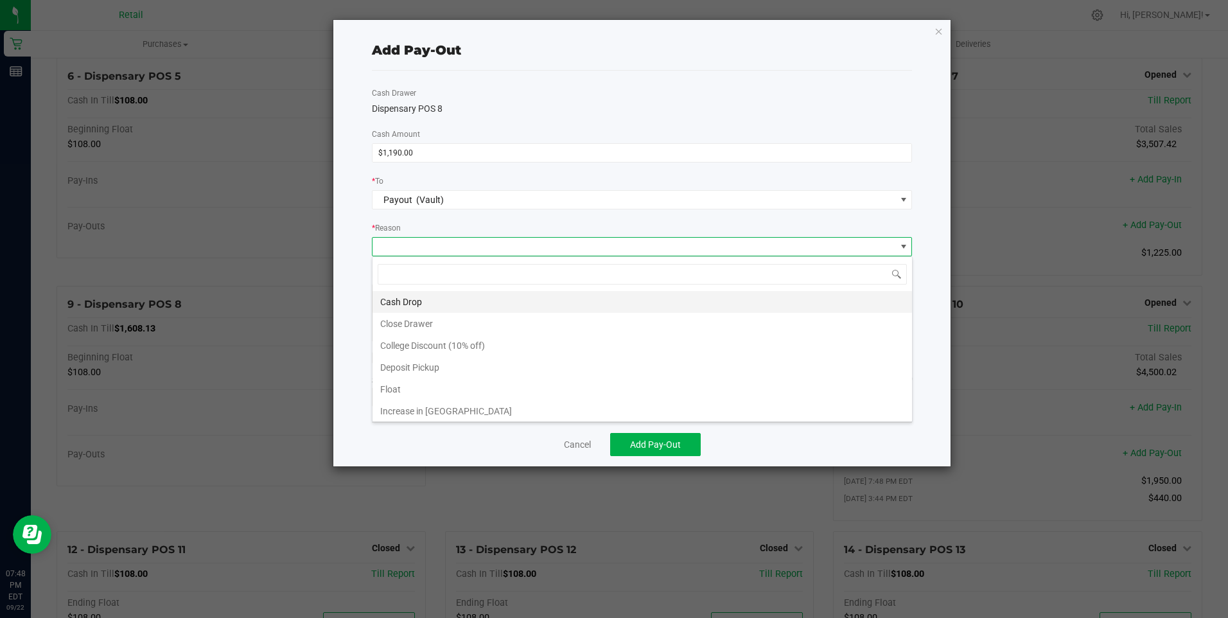
scroll to position [19, 540]
click at [398, 302] on li "Cash Drop" at bounding box center [641, 302] width 539 height 22
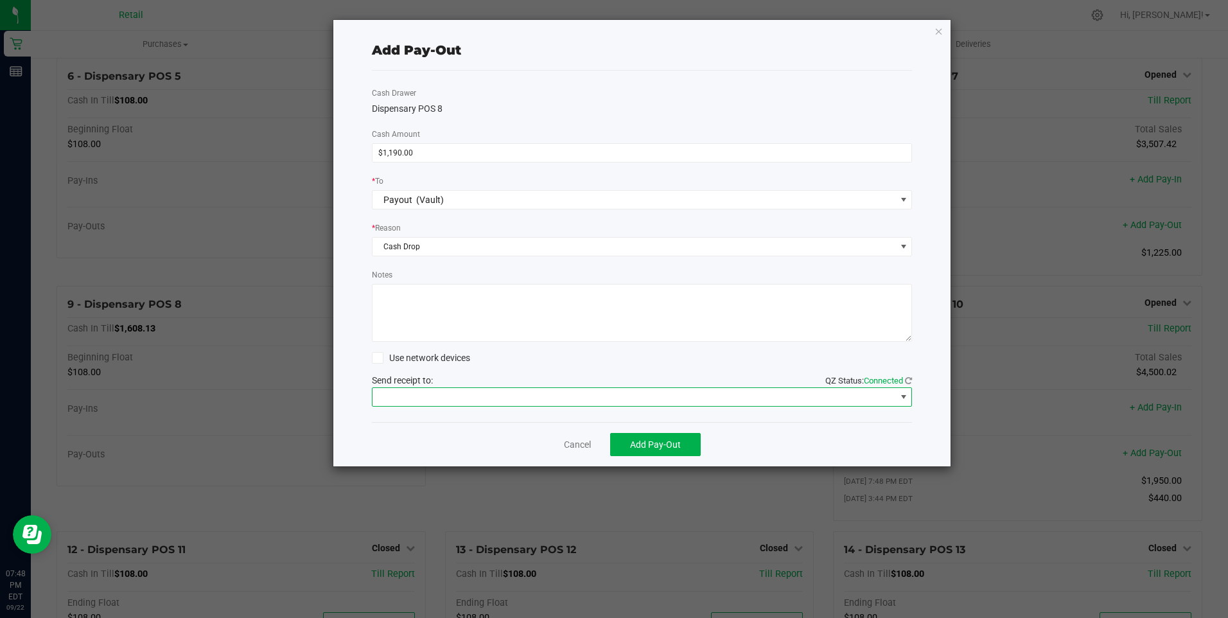
click at [424, 392] on span at bounding box center [633, 397] width 523 height 18
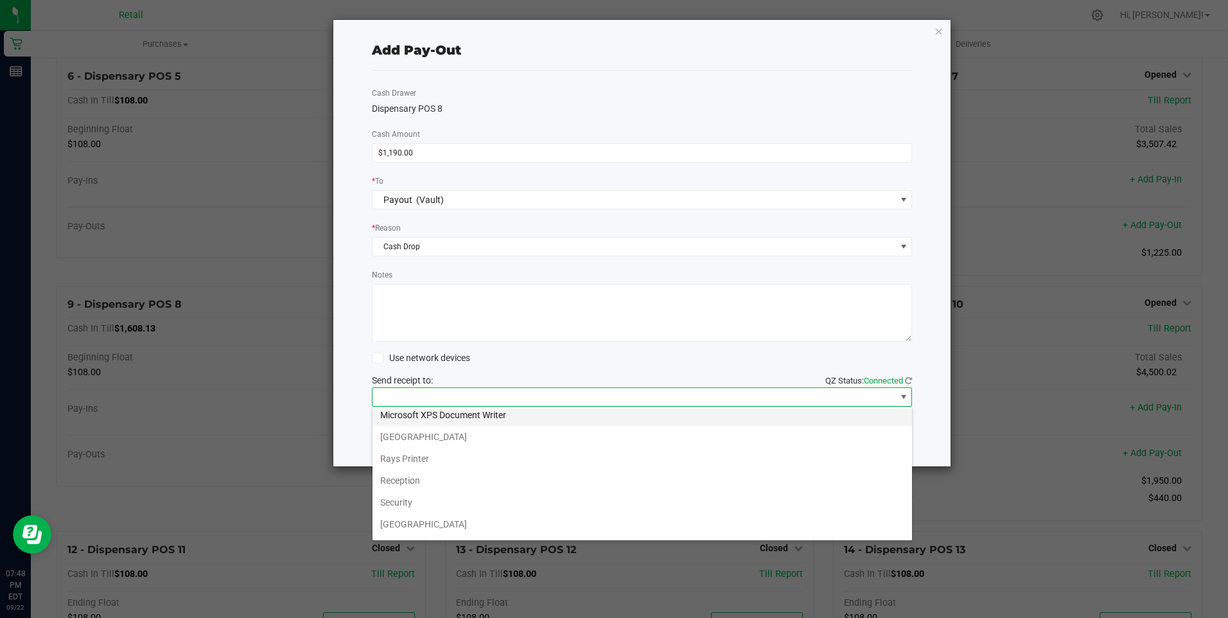
scroll to position [199, 0]
click at [459, 527] on Cutter "Star TSP143IIILAN Cutter" at bounding box center [641, 527] width 539 height 22
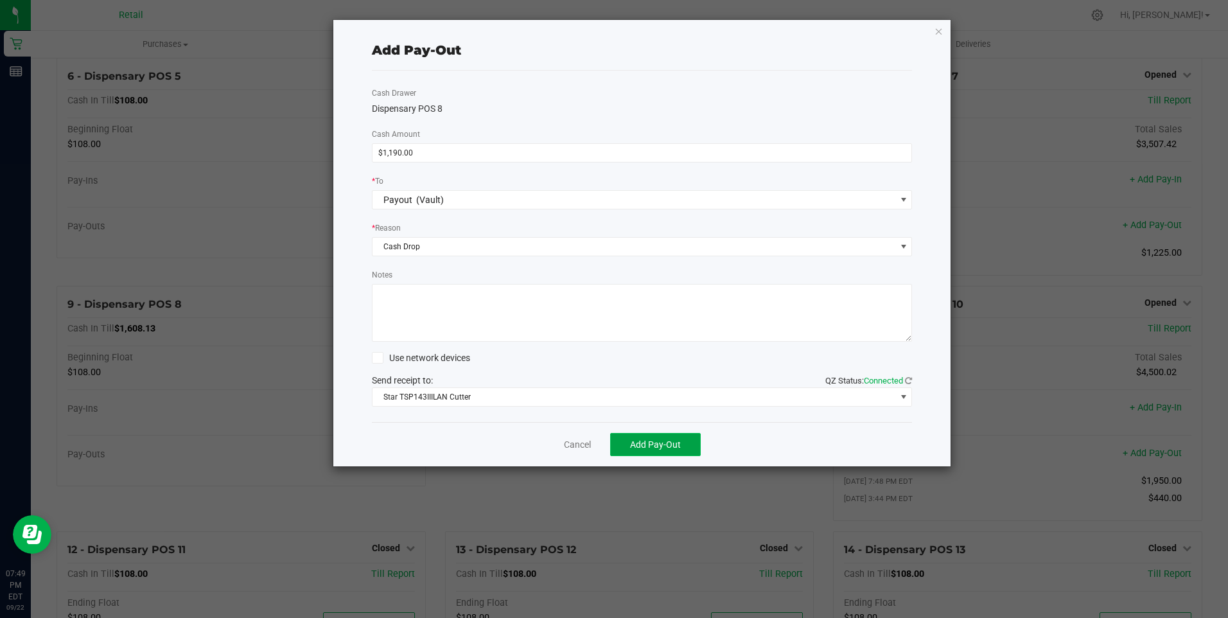
click at [658, 441] on span "Add Pay-Out" at bounding box center [655, 444] width 51 height 10
click at [577, 445] on link "Dismiss" at bounding box center [572, 444] width 31 height 13
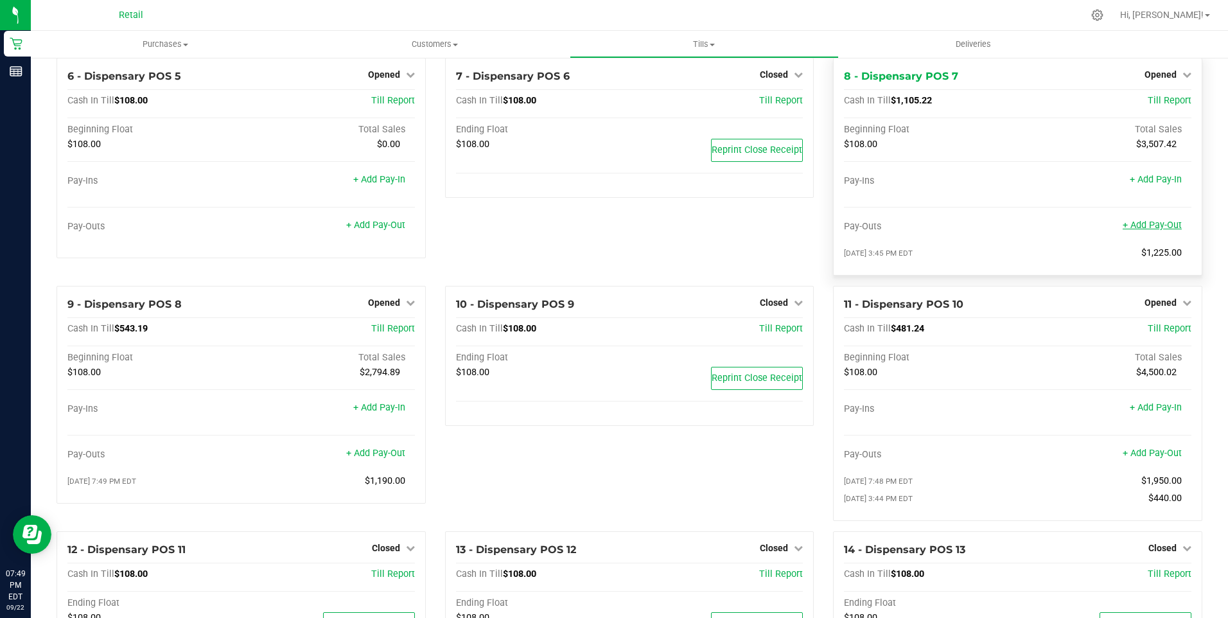
click at [1144, 231] on link "+ Add Pay-Out" at bounding box center [1152, 225] width 59 height 11
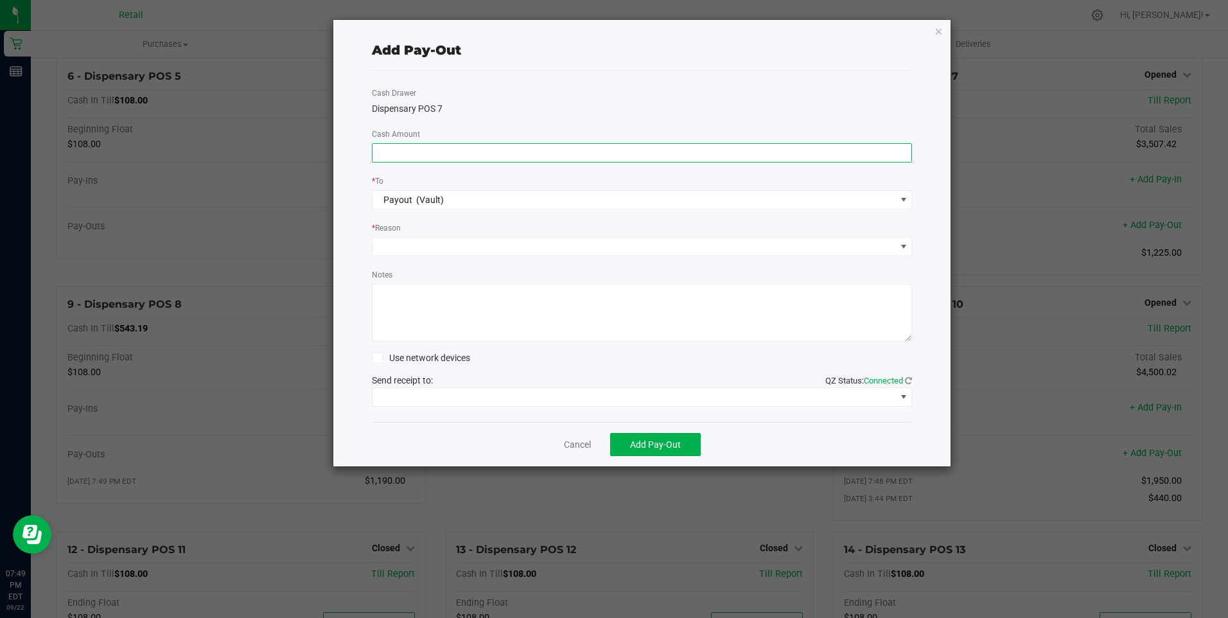
click at [407, 155] on input at bounding box center [641, 153] width 539 height 18
type input "$850.00"
click at [423, 251] on span at bounding box center [633, 247] width 523 height 18
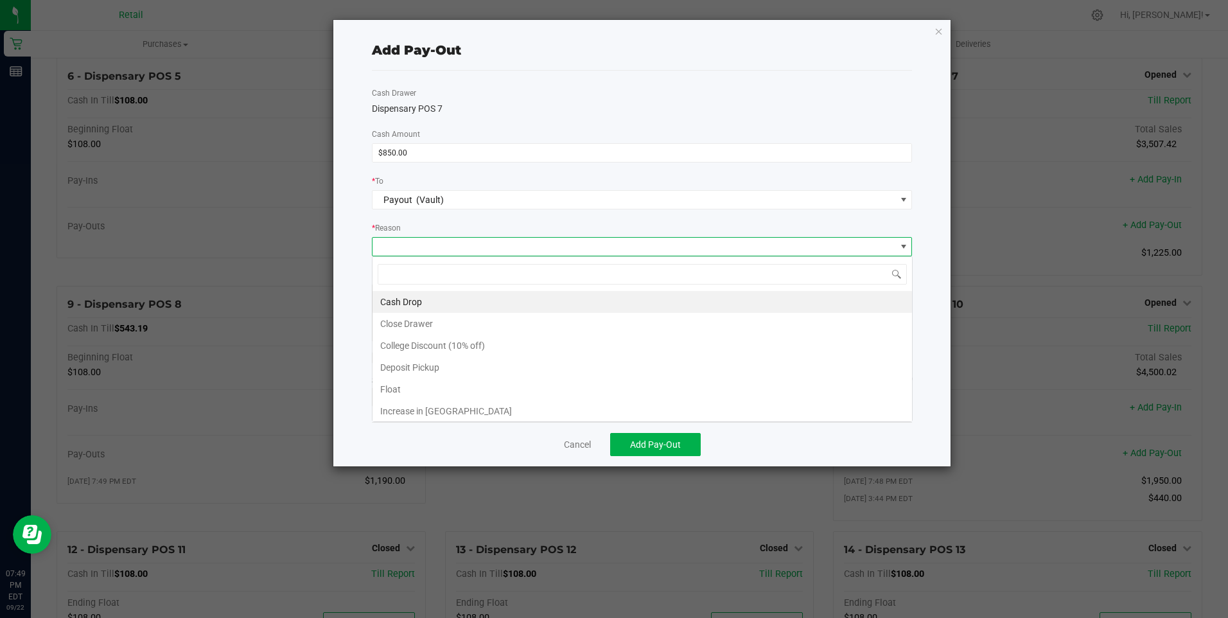
scroll to position [19, 540]
click at [415, 297] on li "Cash Drop" at bounding box center [641, 302] width 539 height 22
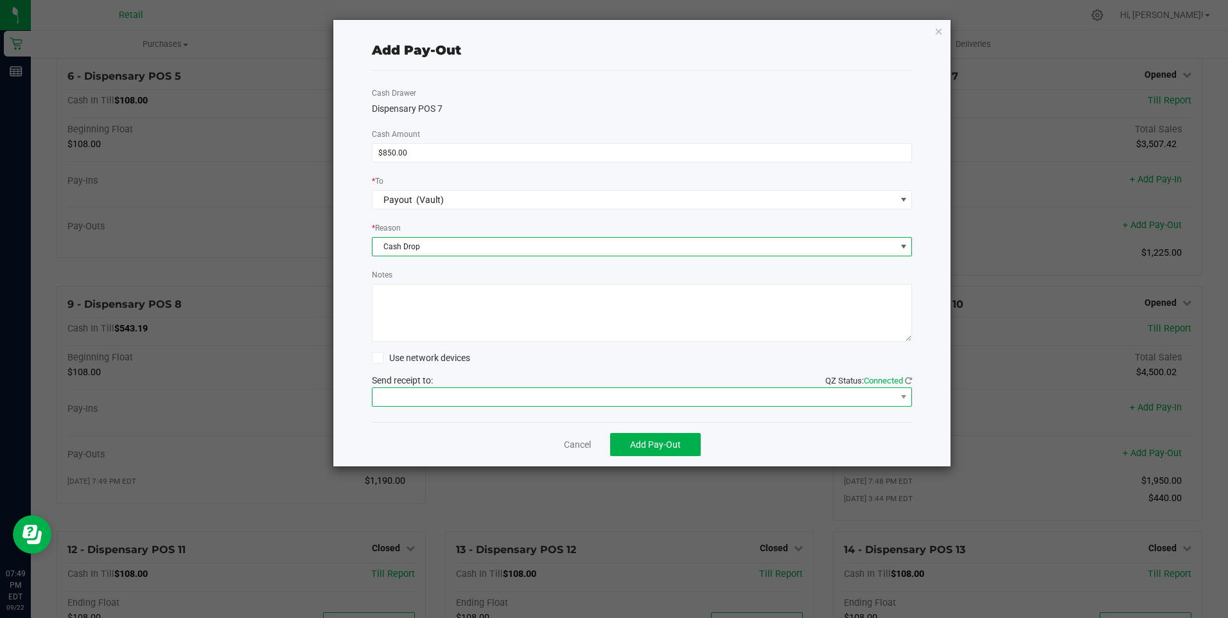
click at [408, 399] on span at bounding box center [633, 397] width 523 height 18
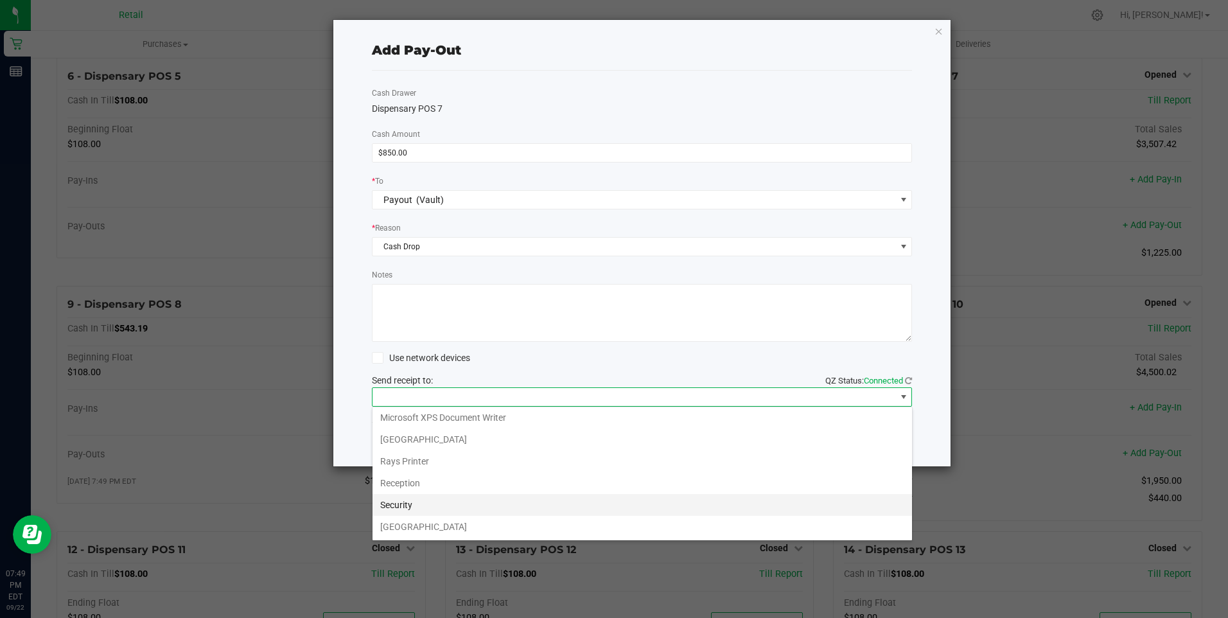
scroll to position [199, 0]
click at [471, 527] on Cutter "Star TSP143IIILAN Cutter" at bounding box center [641, 527] width 539 height 22
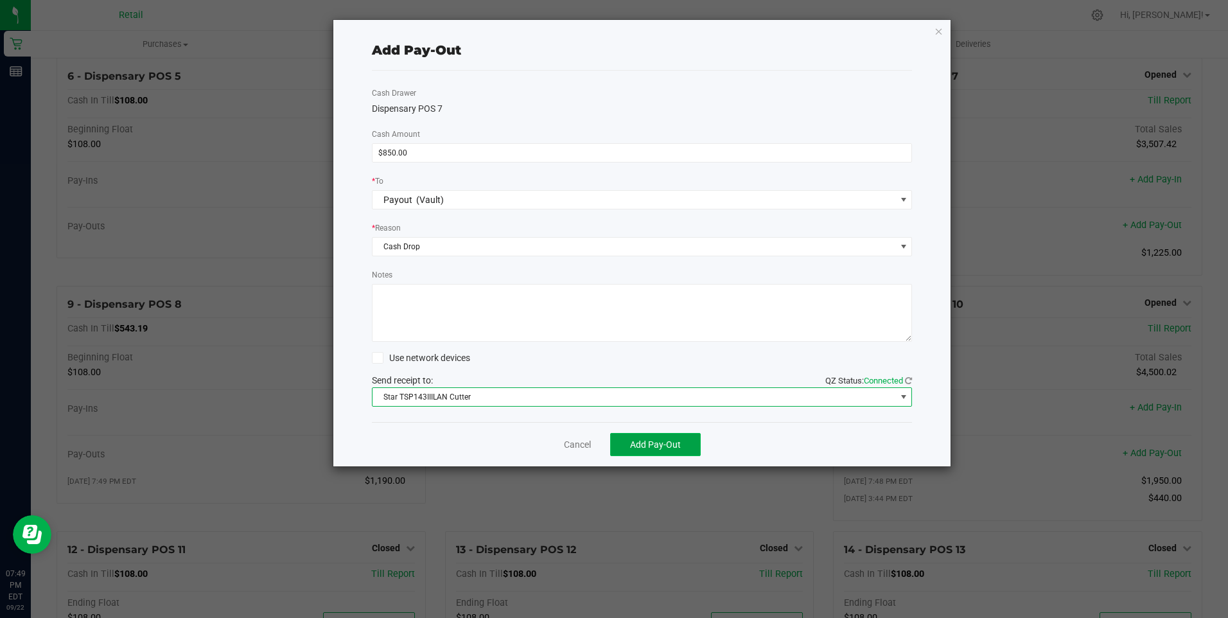
click at [654, 442] on span "Add Pay-Out" at bounding box center [655, 444] width 51 height 10
click at [565, 443] on link "Dismiss" at bounding box center [572, 444] width 31 height 13
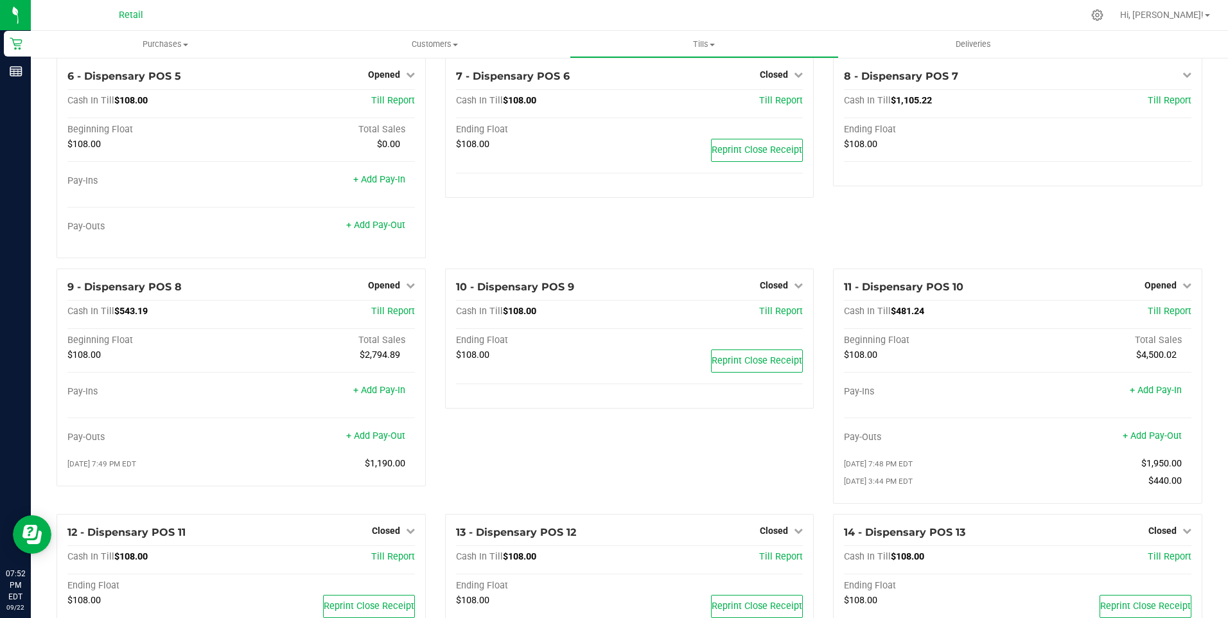
scroll to position [193, 0]
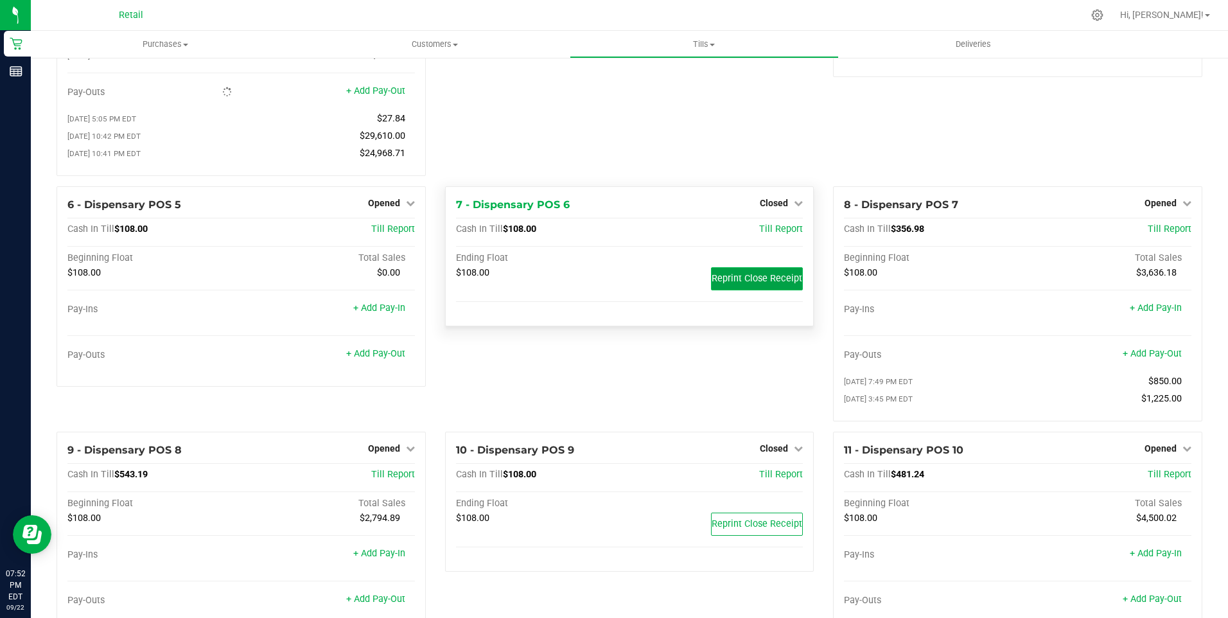
click at [752, 284] on span "Reprint Close Receipt" at bounding box center [757, 278] width 91 height 11
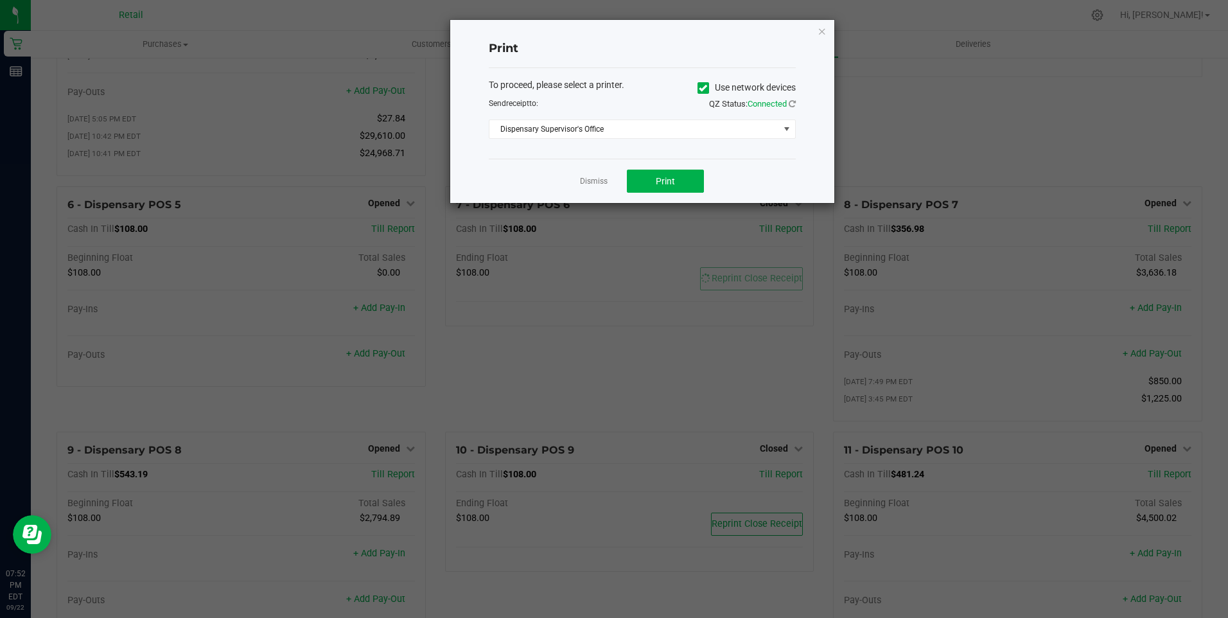
click at [702, 88] on icon at bounding box center [703, 88] width 8 height 0
click at [0, 0] on input "Use network devices" at bounding box center [0, 0] width 0 height 0
click at [783, 128] on span at bounding box center [787, 129] width 10 height 10
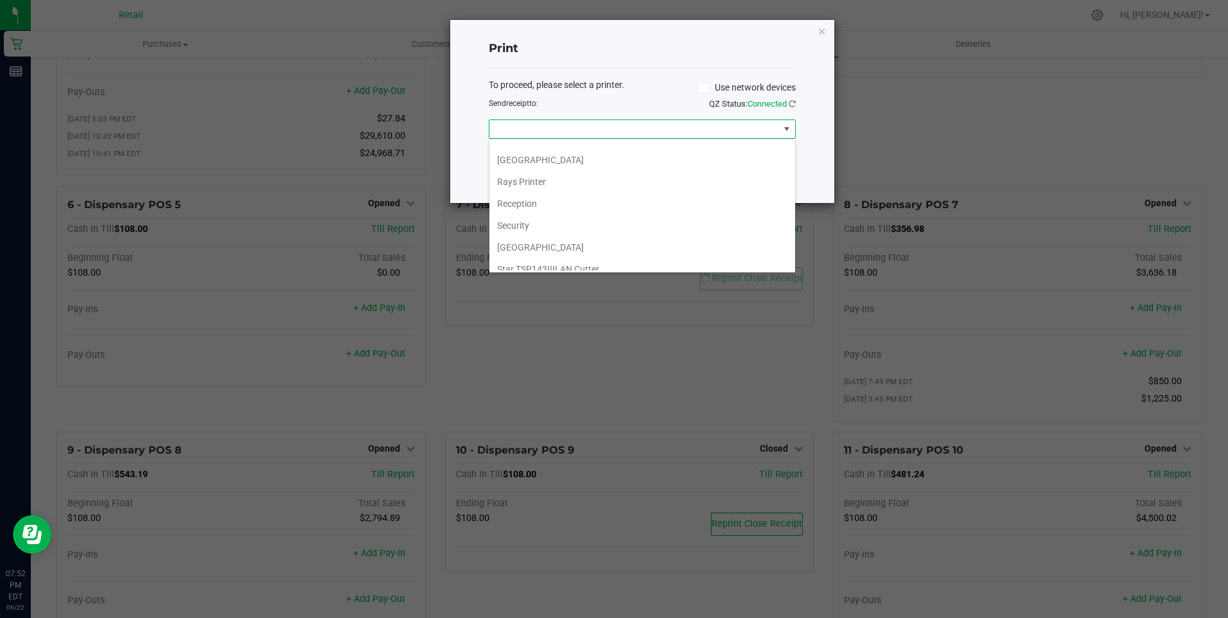
scroll to position [199, 0]
click at [584, 254] on Cutter "Star TSP143IIILAN Cutter" at bounding box center [642, 260] width 306 height 22
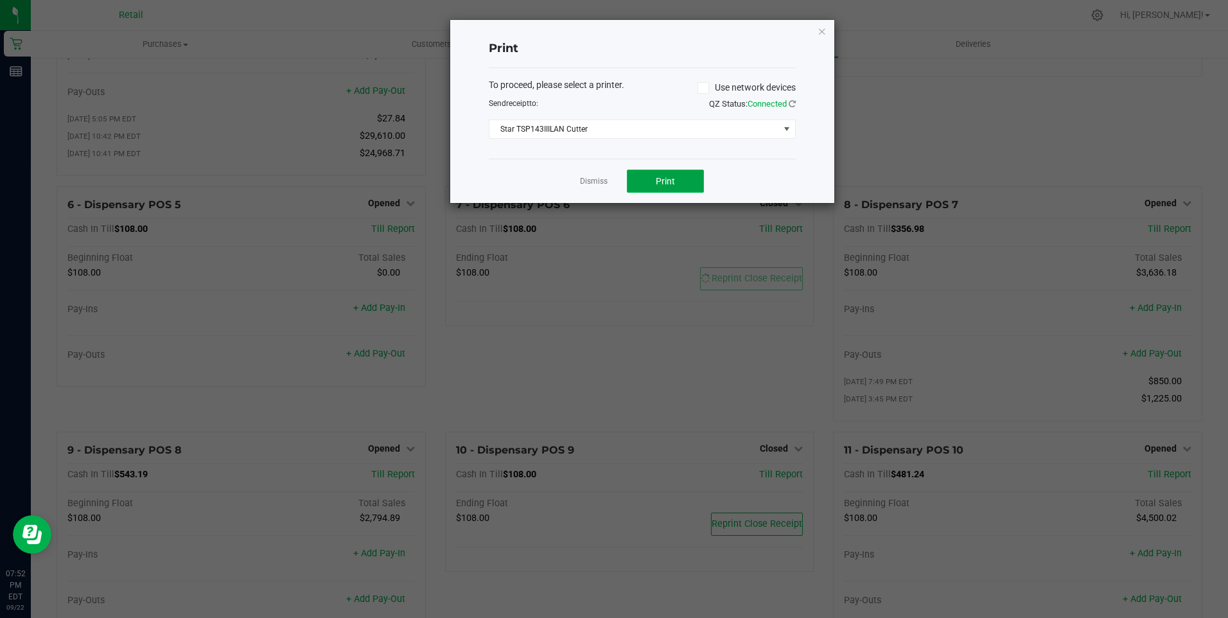
click at [663, 184] on span "Print" at bounding box center [665, 181] width 19 height 10
drag, startPoint x: 586, startPoint y: 179, endPoint x: 591, endPoint y: 184, distance: 6.8
click at [589, 180] on link "Dismiss" at bounding box center [594, 181] width 28 height 11
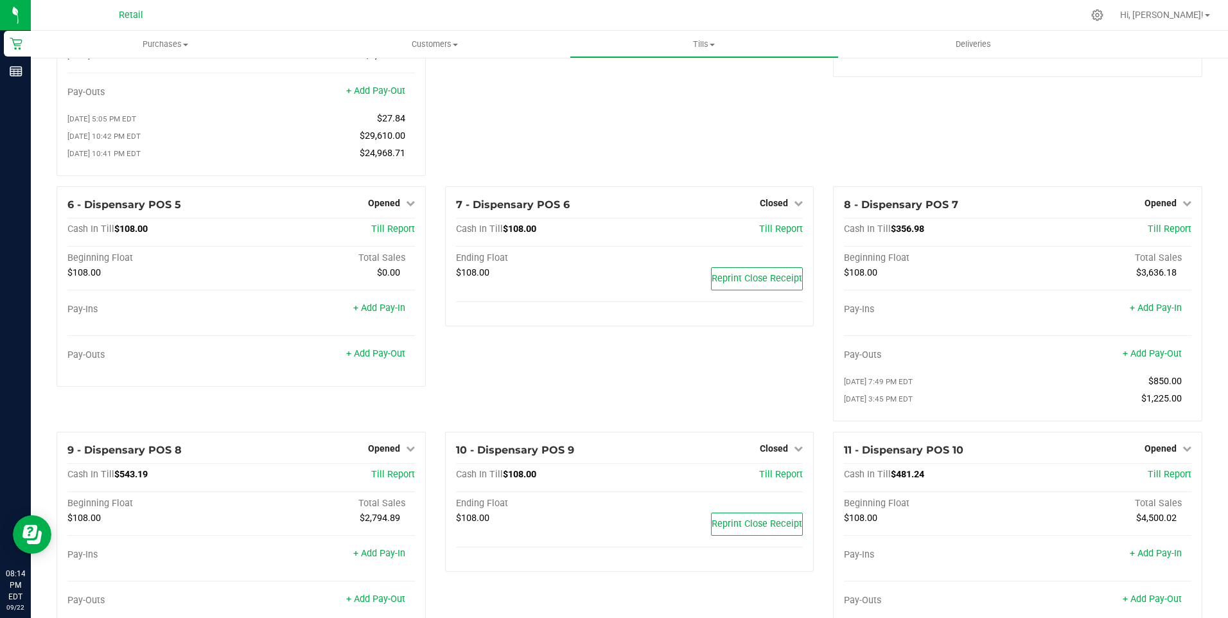
click at [591, 184] on div "4 - Dispensary POS 3 Closed Open Till Cash In Till $108.00 Till Report Ending F…" at bounding box center [629, 32] width 389 height 310
